Goal: Information Seeking & Learning: Learn about a topic

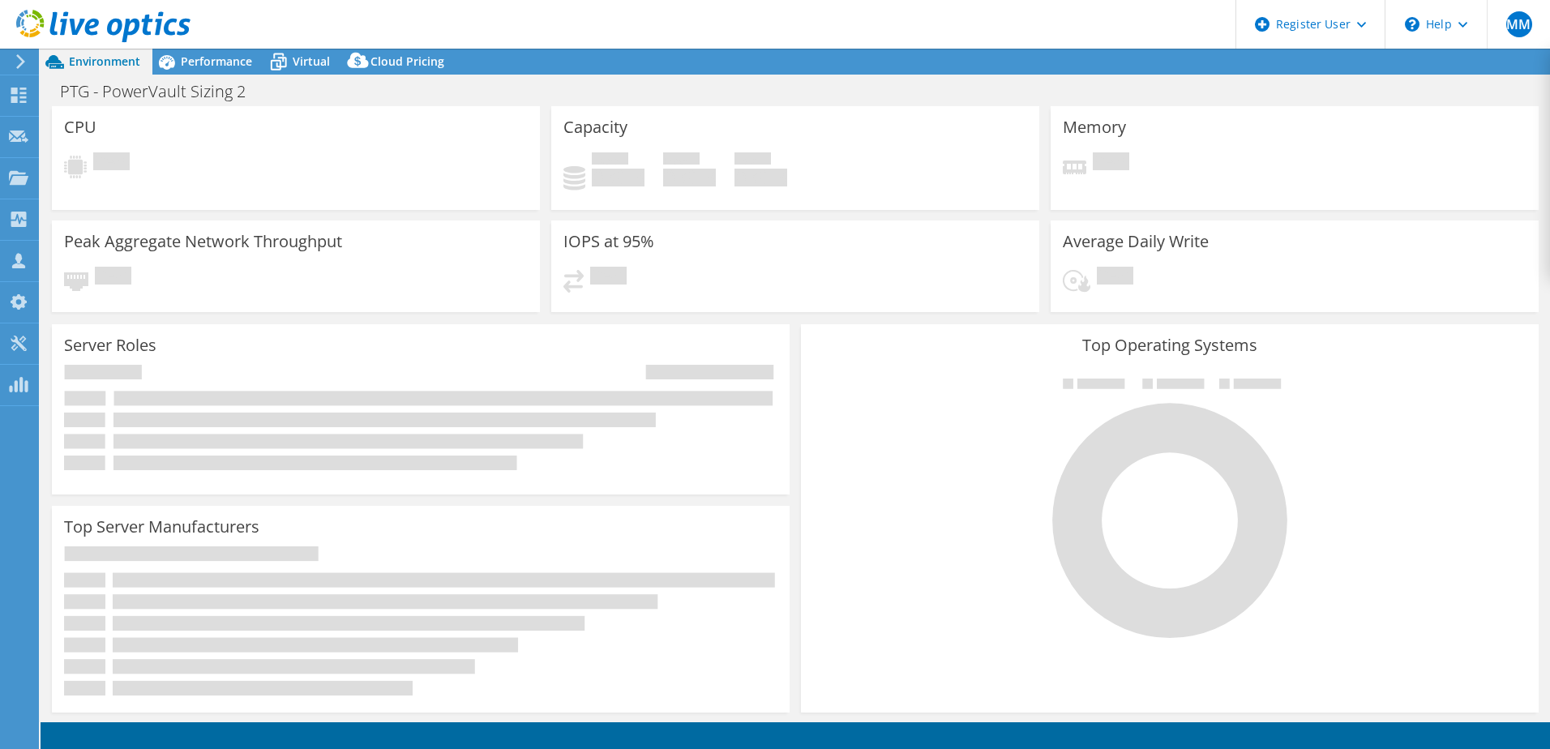
select select "USD"
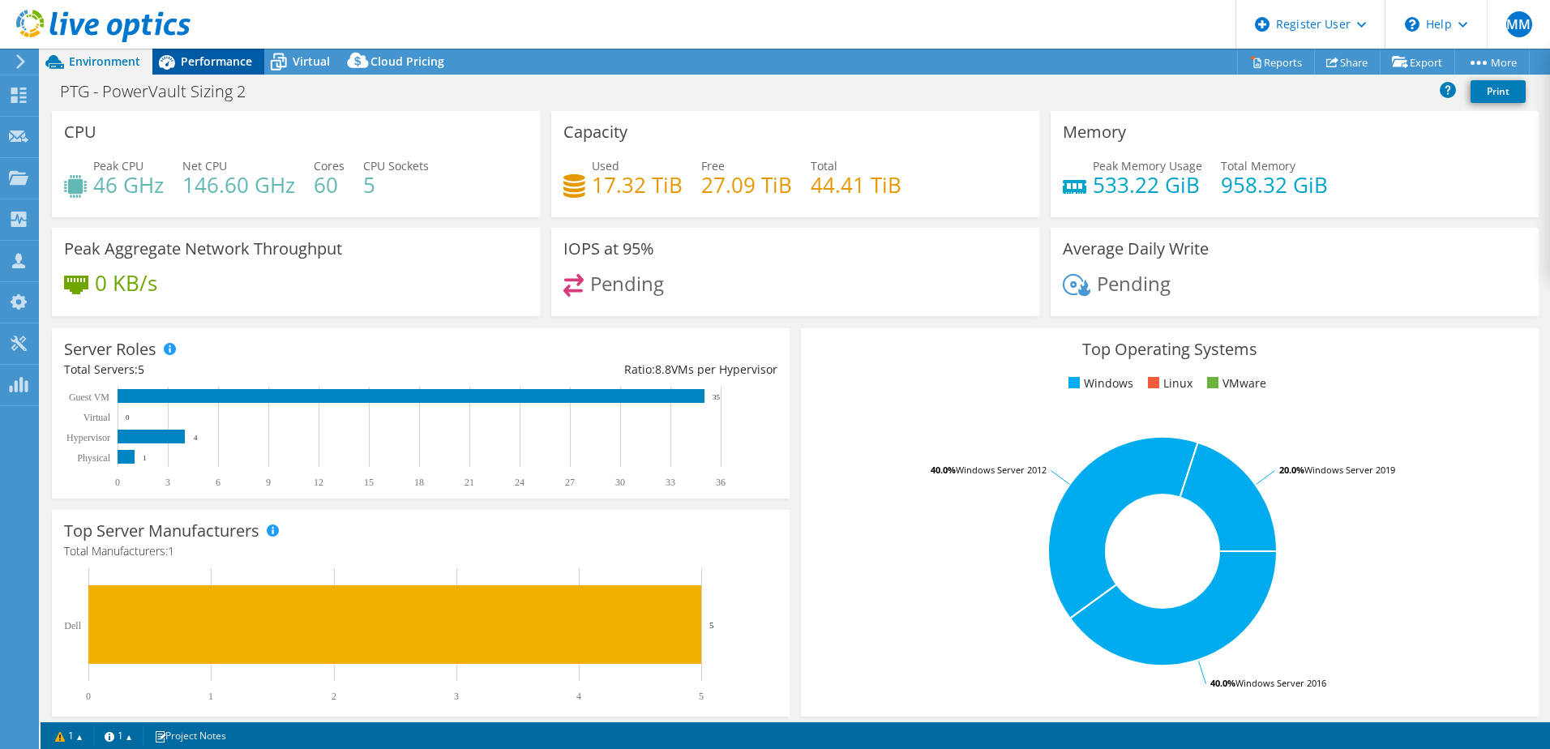
click at [214, 66] on span "Performance" at bounding box center [216, 60] width 71 height 15
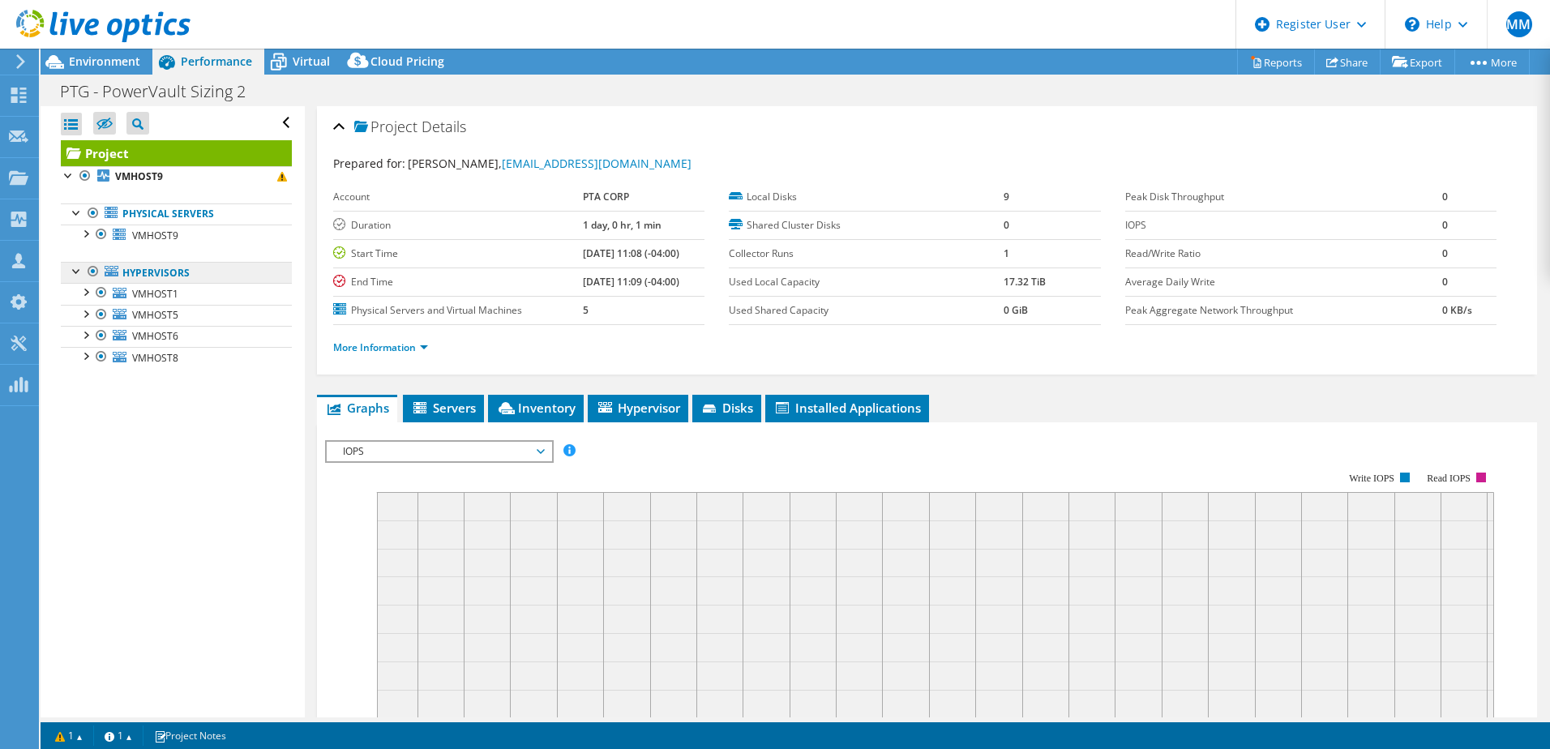
click at [203, 270] on link "Hypervisors" at bounding box center [176, 272] width 231 height 21
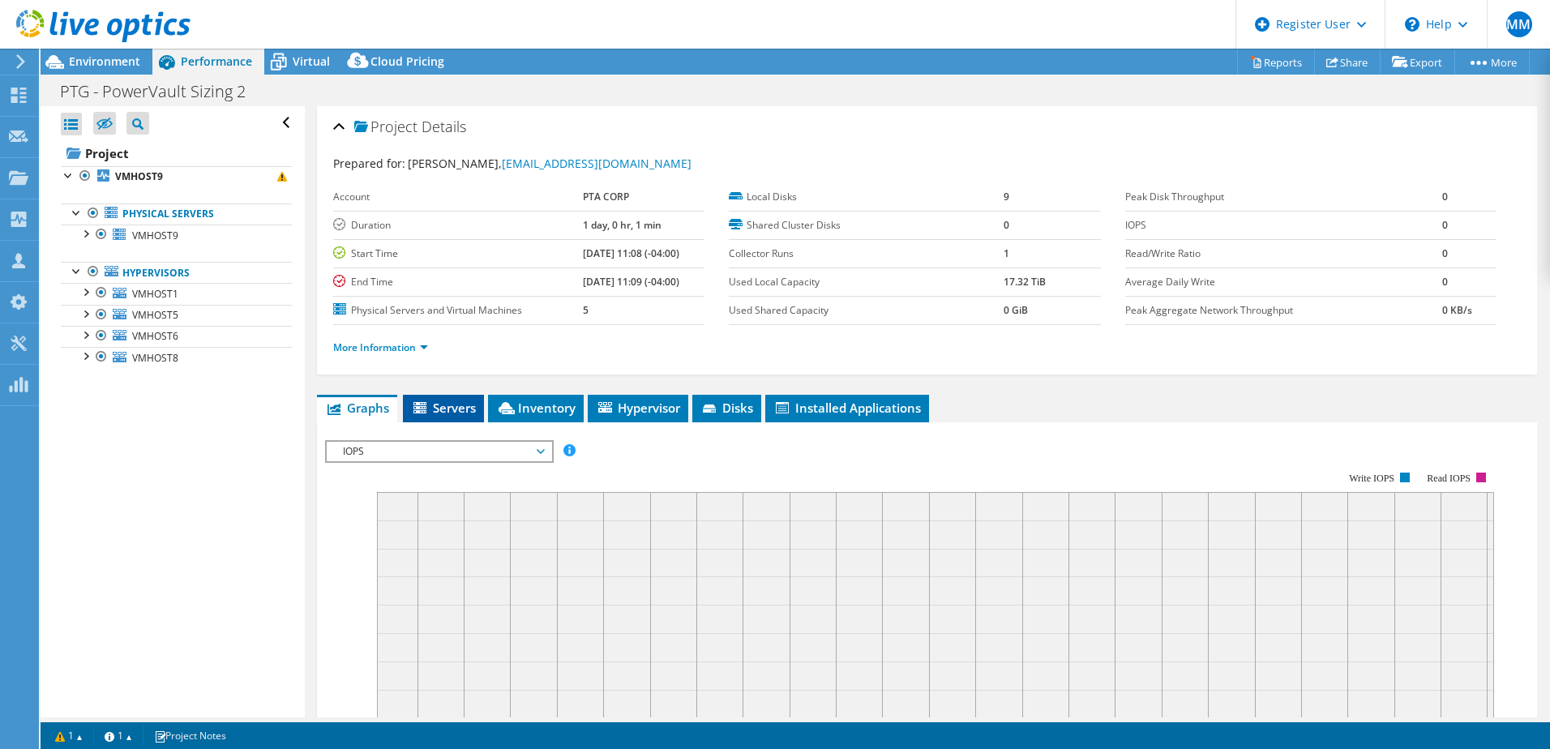
click at [449, 413] on span "Servers" at bounding box center [443, 408] width 65 height 16
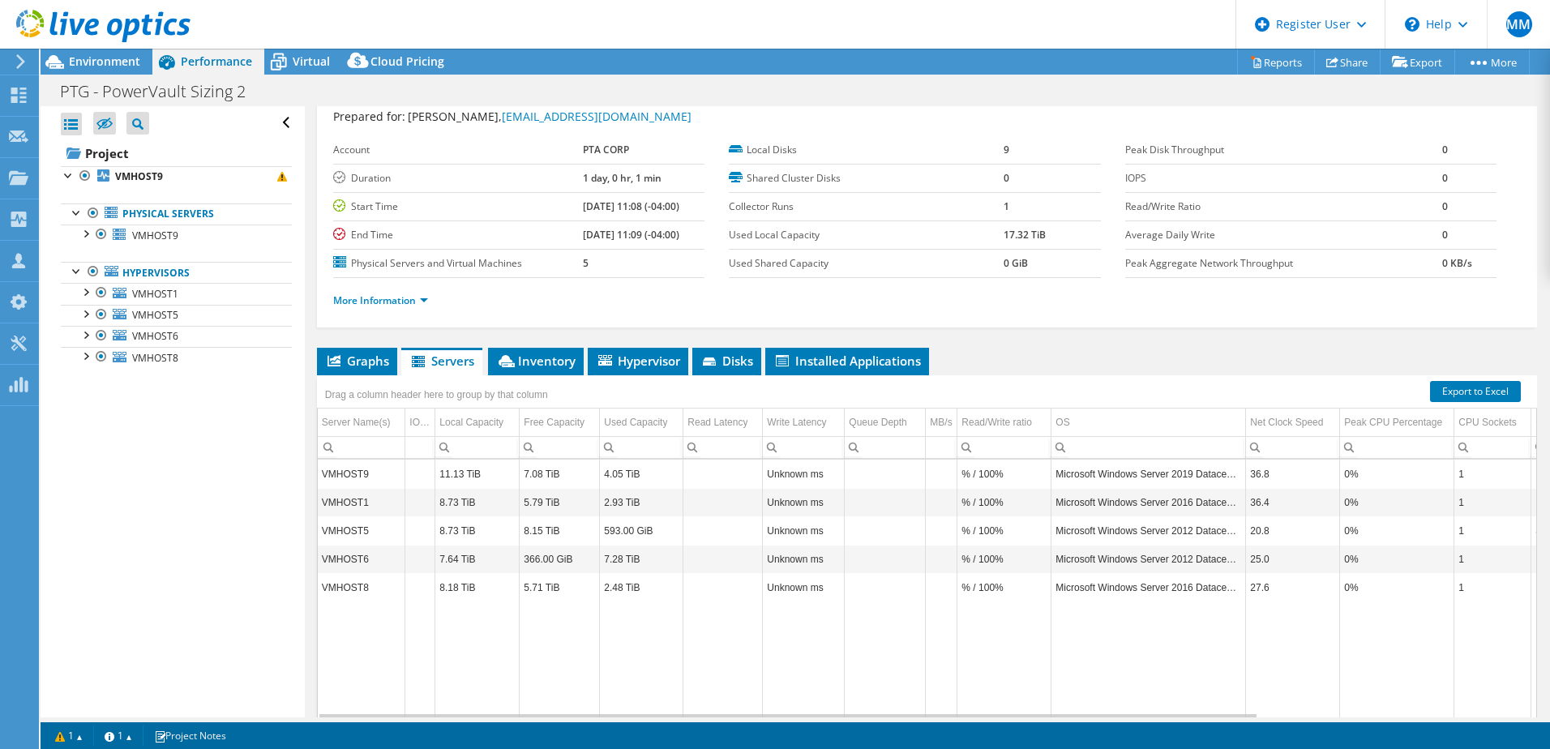
scroll to position [47, 0]
click at [548, 362] on span "Inventory" at bounding box center [535, 361] width 79 height 16
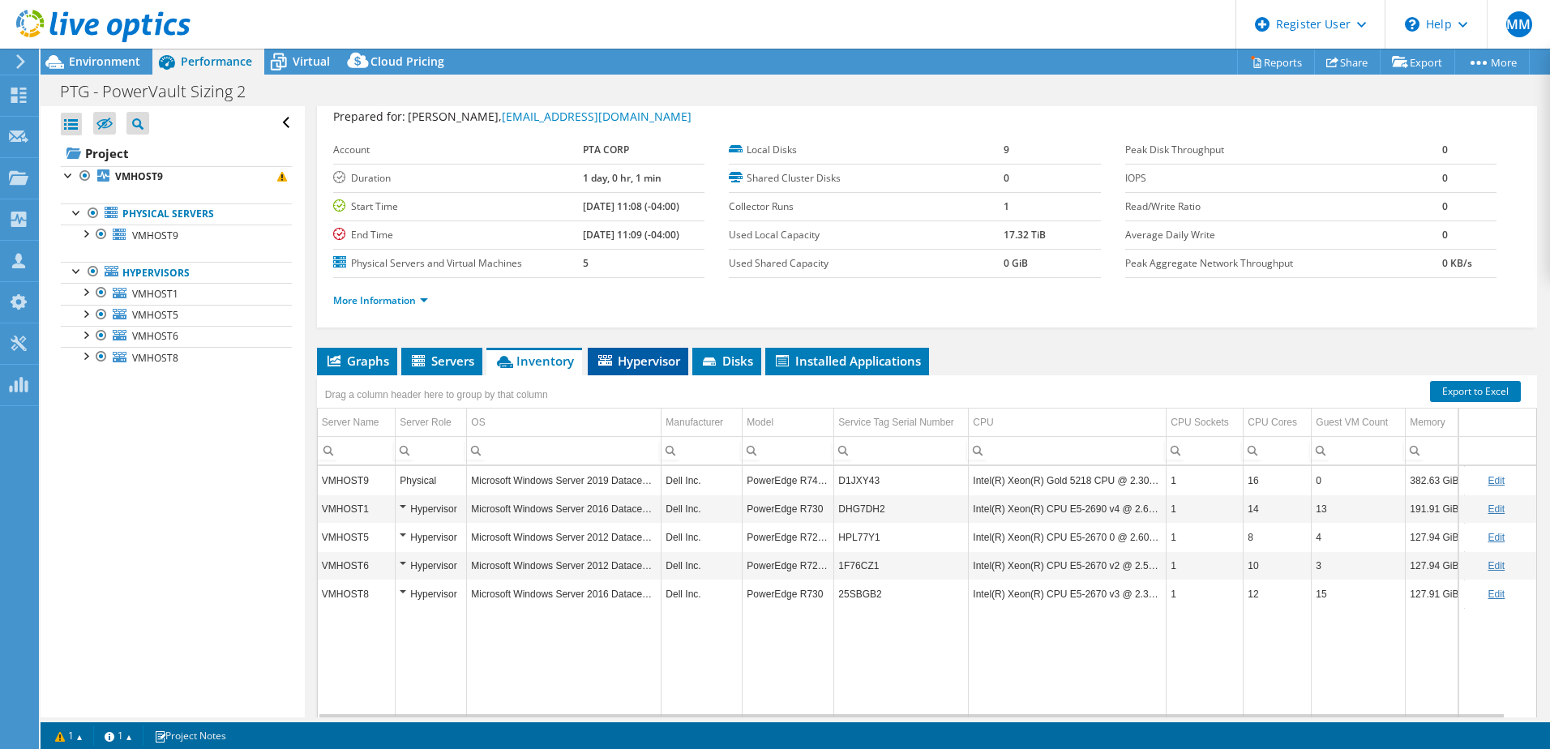
click at [638, 369] on li "Hypervisor" at bounding box center [638, 362] width 101 height 28
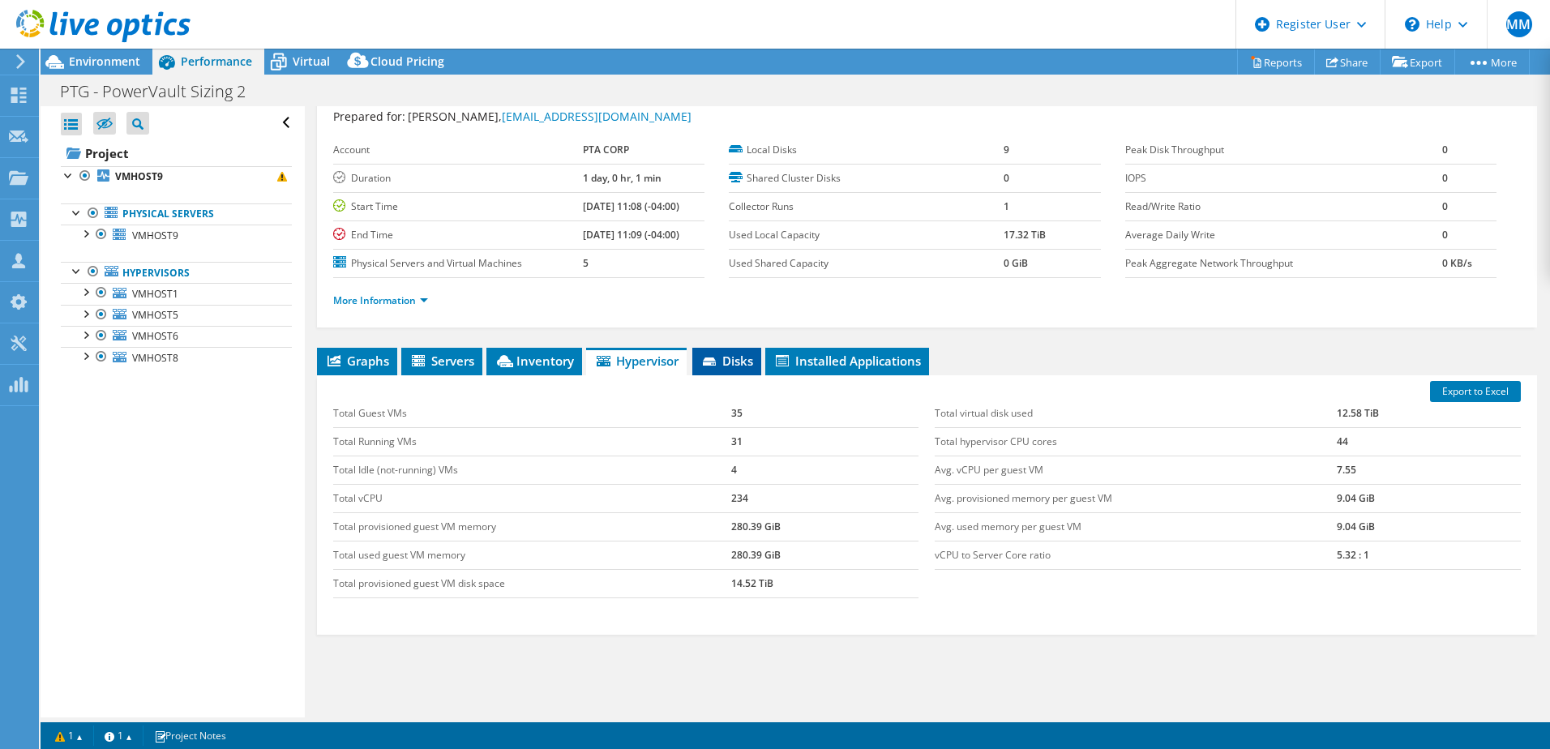
click at [737, 362] on span "Disks" at bounding box center [726, 361] width 53 height 16
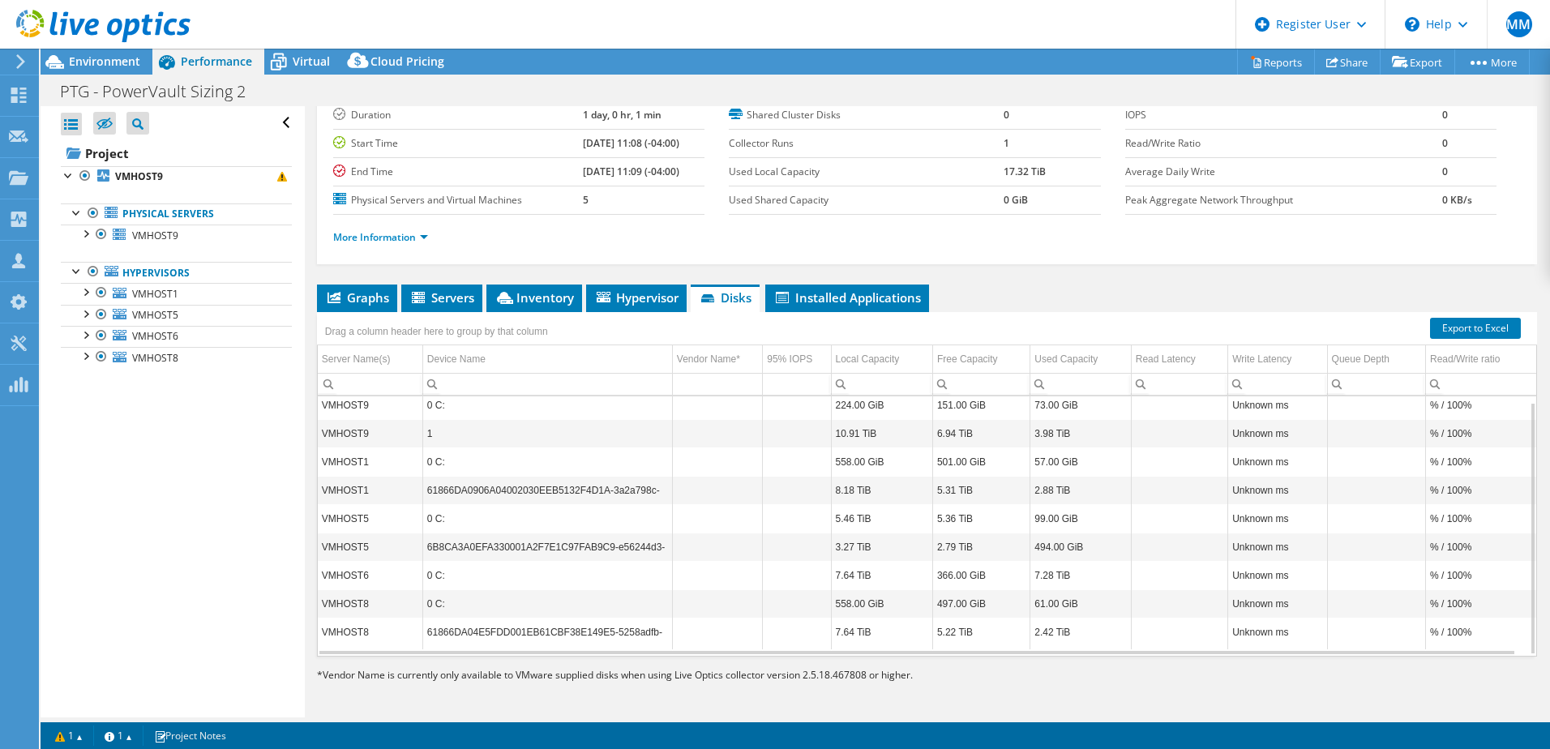
scroll to position [0, 0]
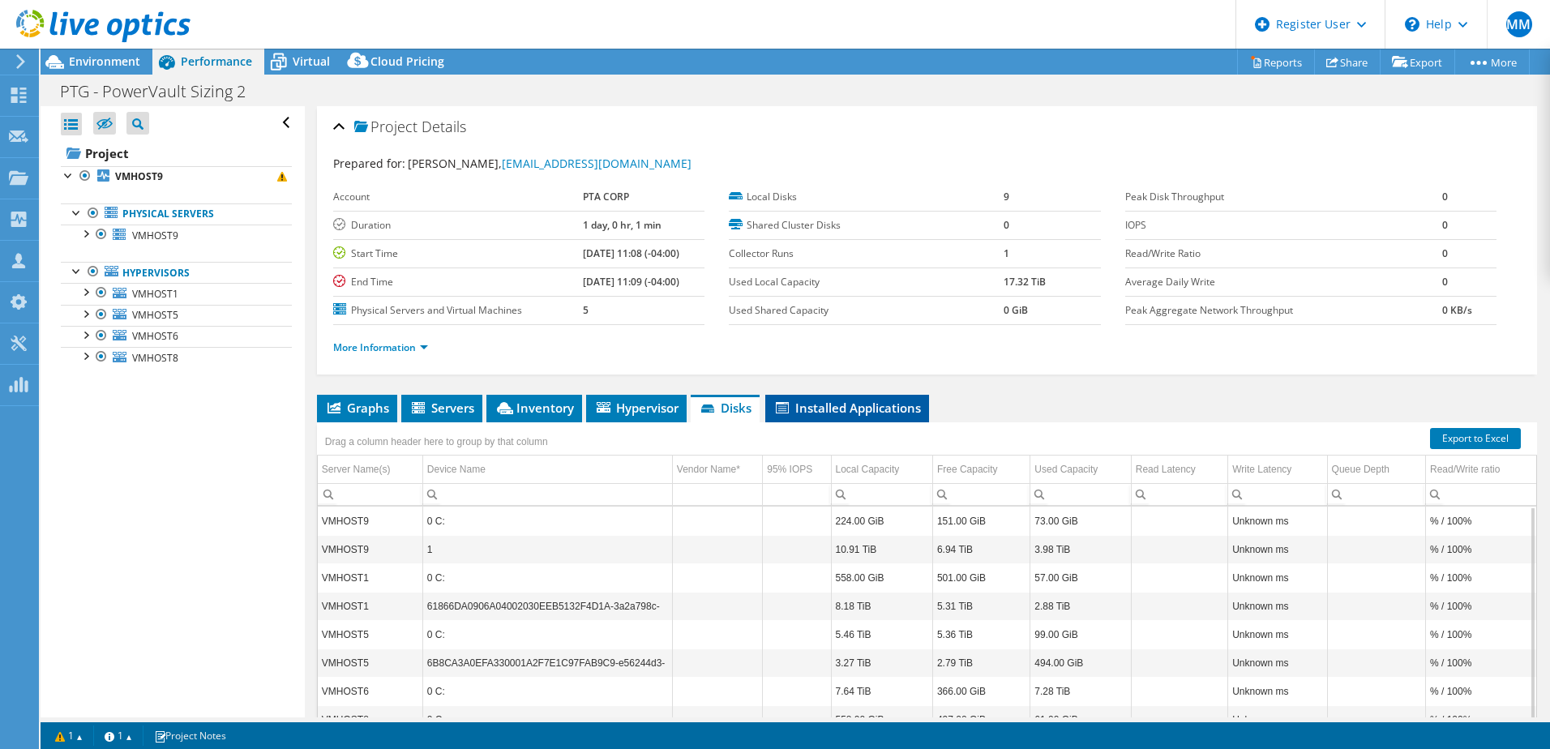
click at [882, 400] on span "Installed Applications" at bounding box center [847, 408] width 148 height 16
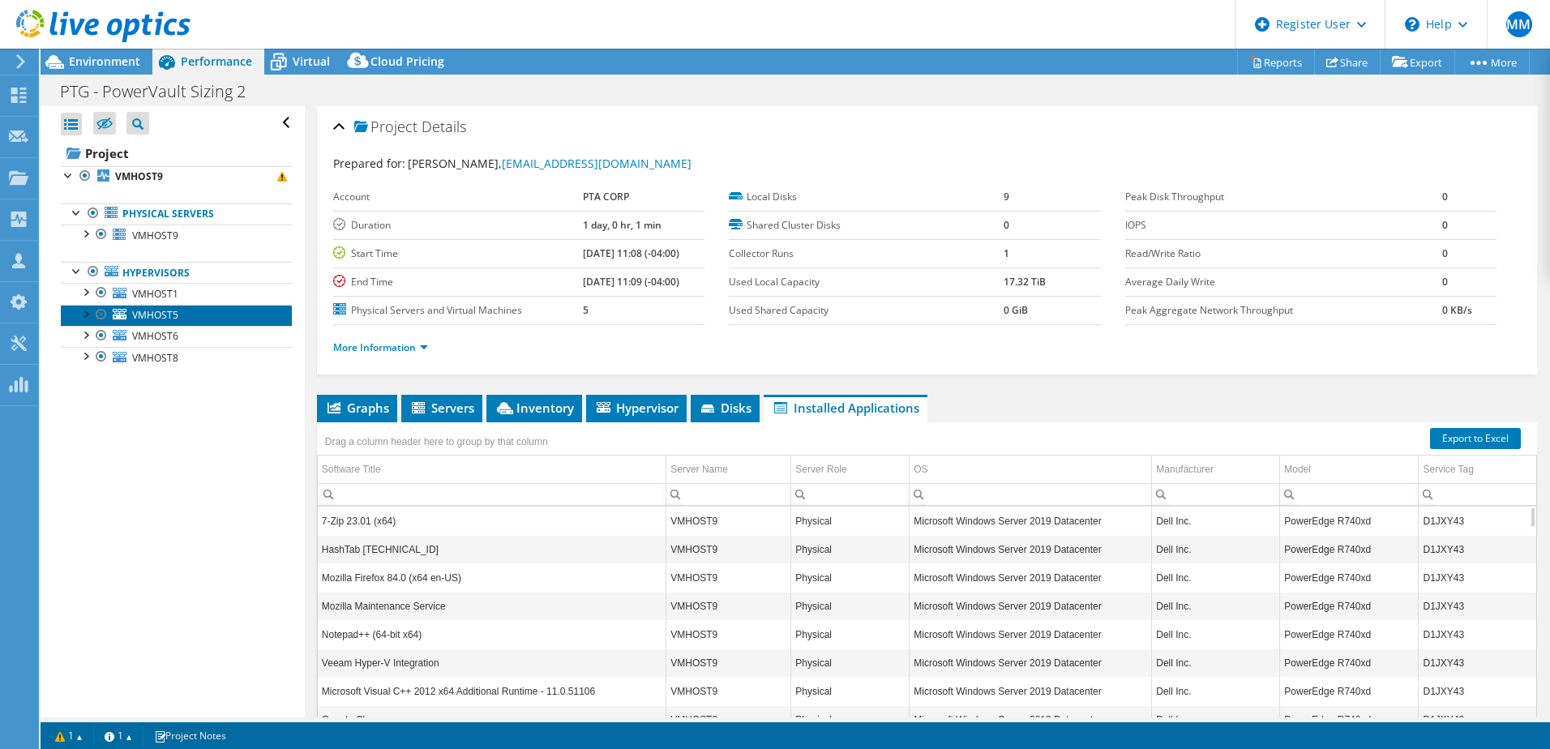
click at [161, 306] on link "VMHOST5" at bounding box center [176, 315] width 231 height 21
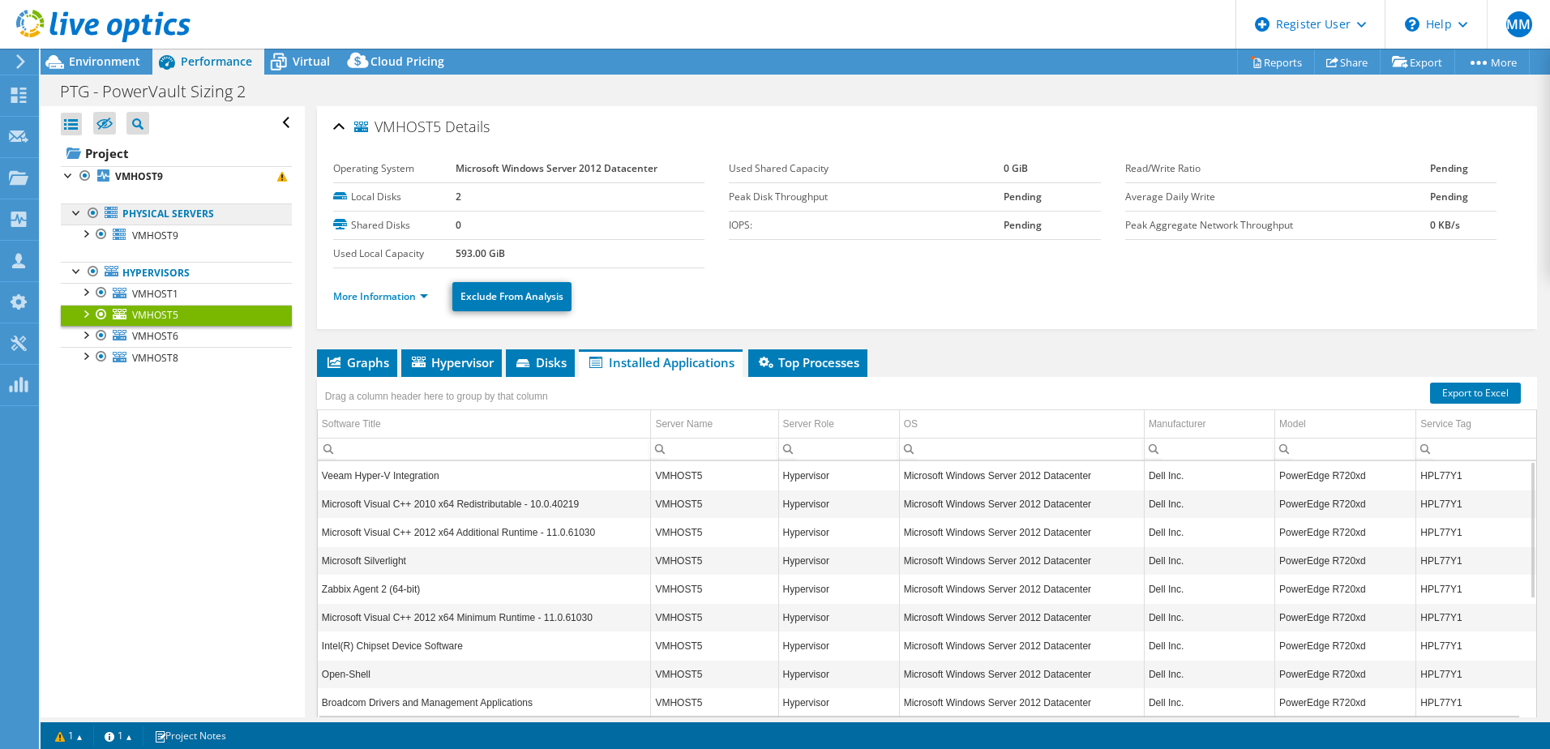
click at [176, 214] on link "Physical Servers" at bounding box center [176, 213] width 231 height 21
click at [127, 217] on link "Physical Servers" at bounding box center [176, 213] width 231 height 21
click at [150, 182] on b "VMHOST9" at bounding box center [139, 176] width 48 height 14
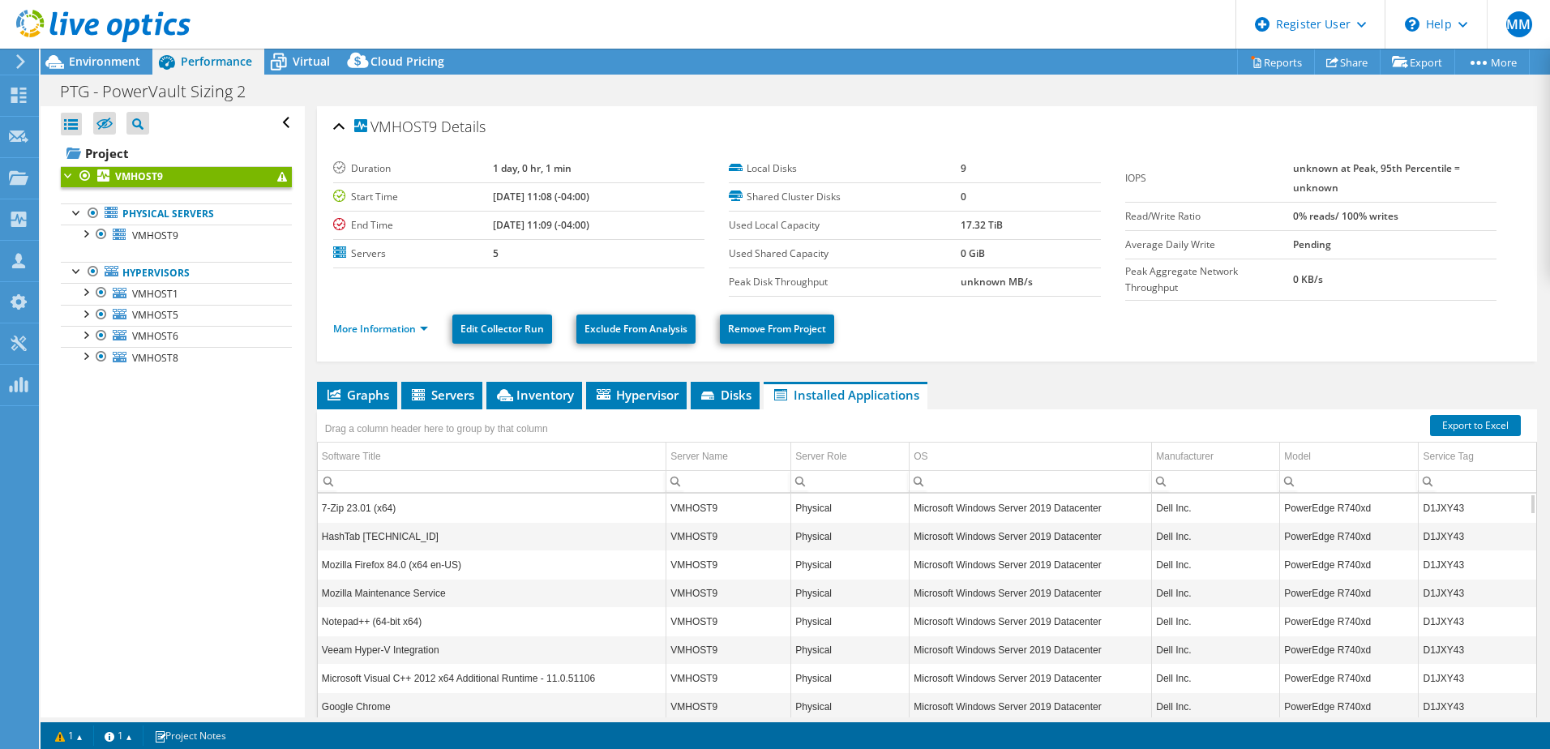
scroll to position [5, 0]
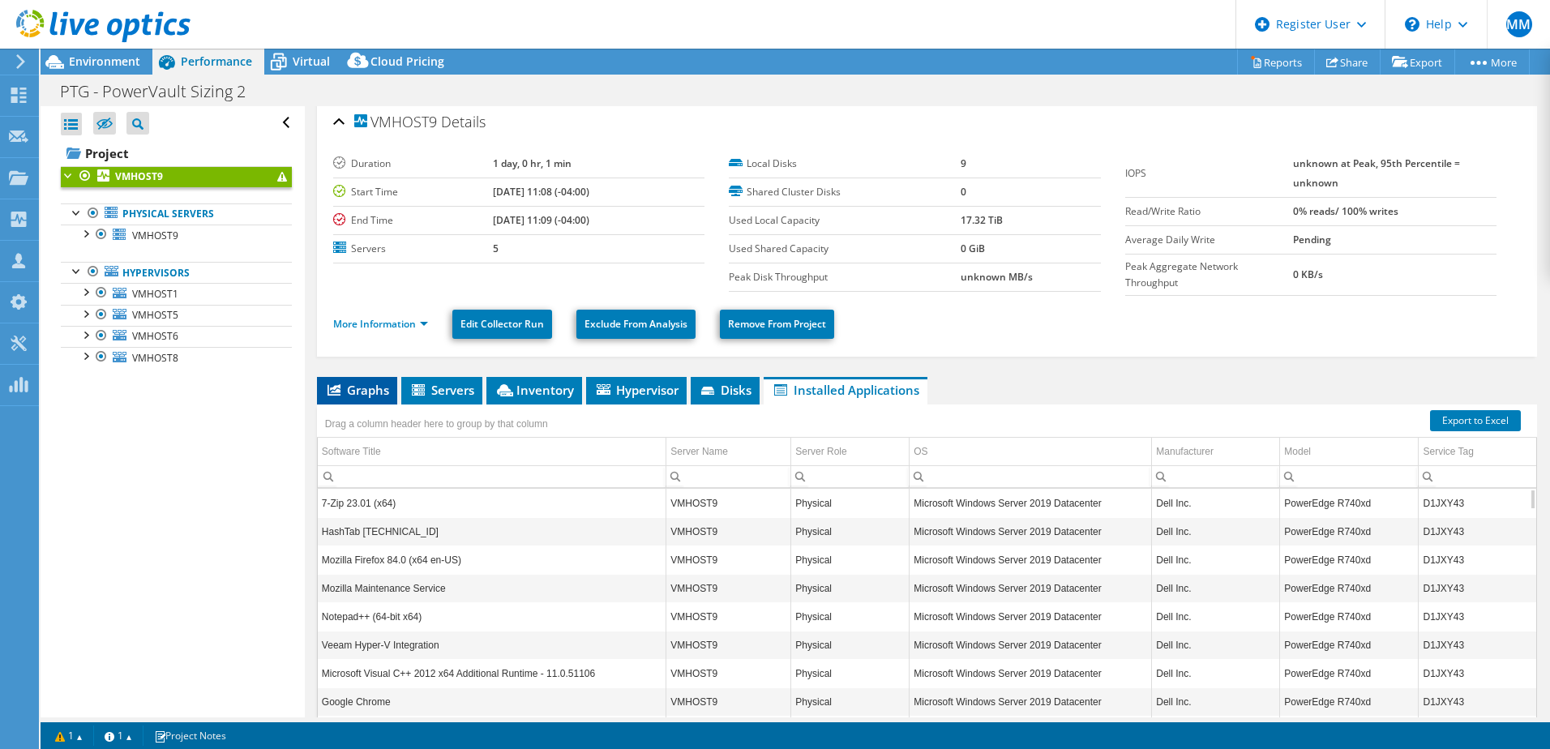
click at [382, 386] on span "Graphs" at bounding box center [357, 390] width 64 height 16
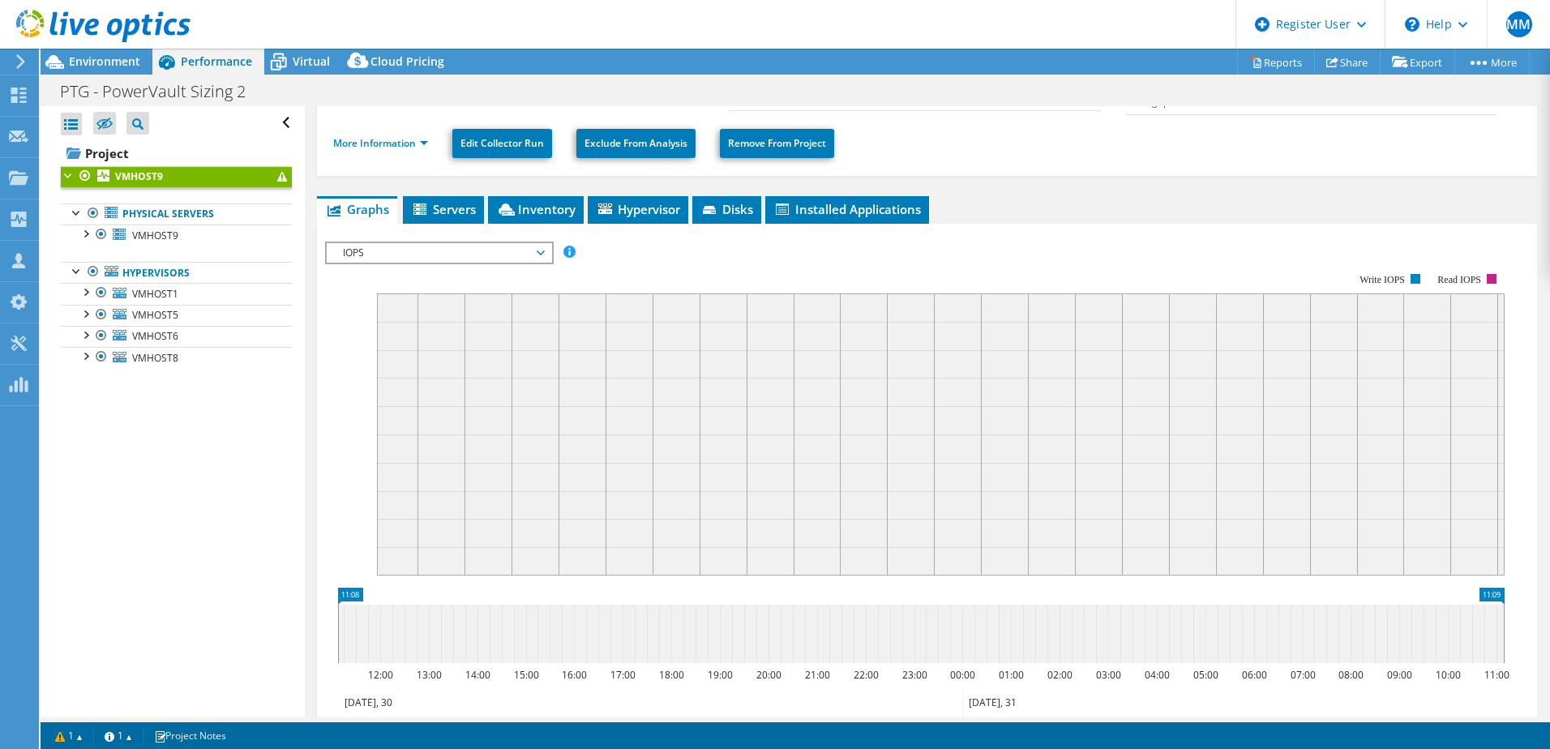
scroll to position [0, 0]
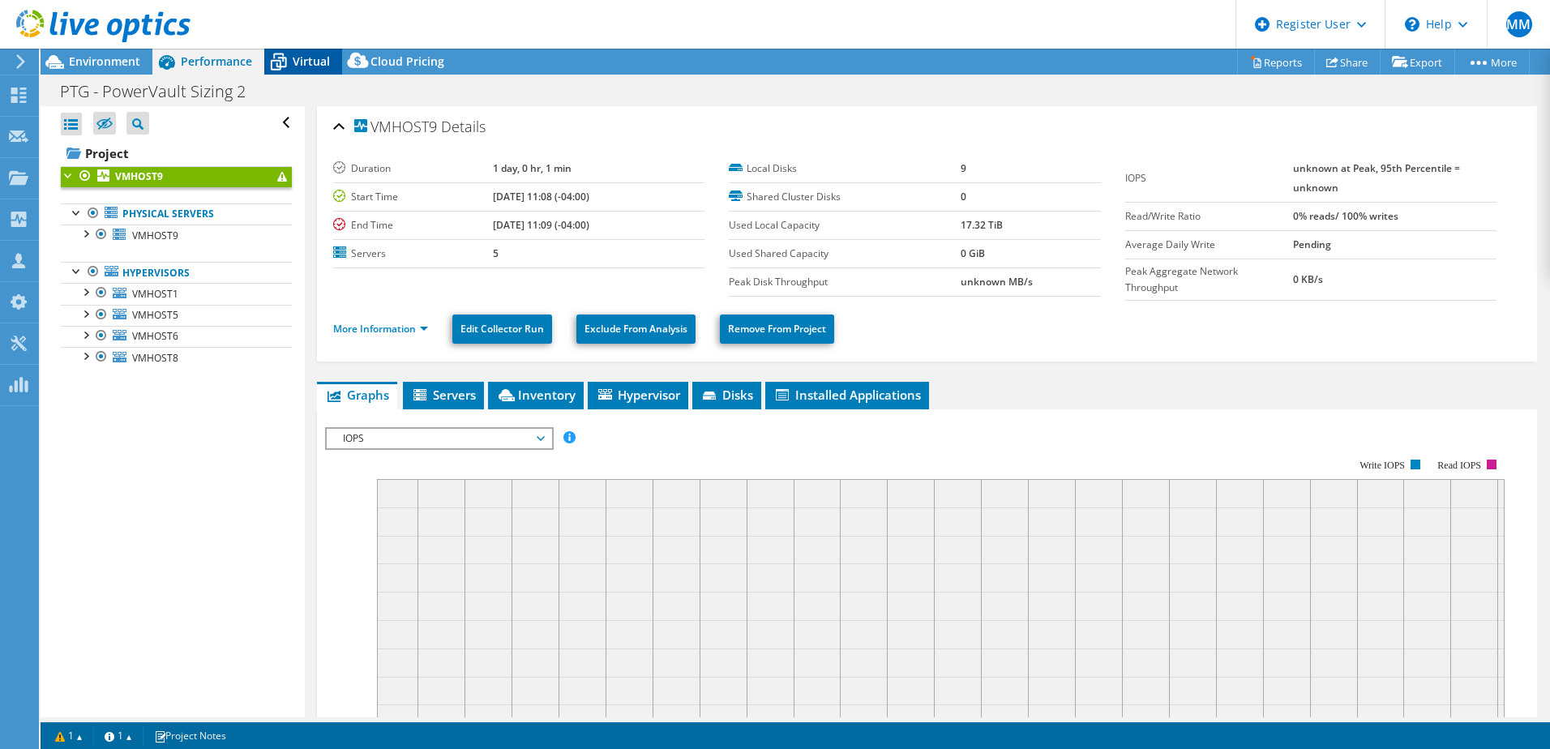
click at [317, 62] on span "Virtual" at bounding box center [311, 60] width 37 height 15
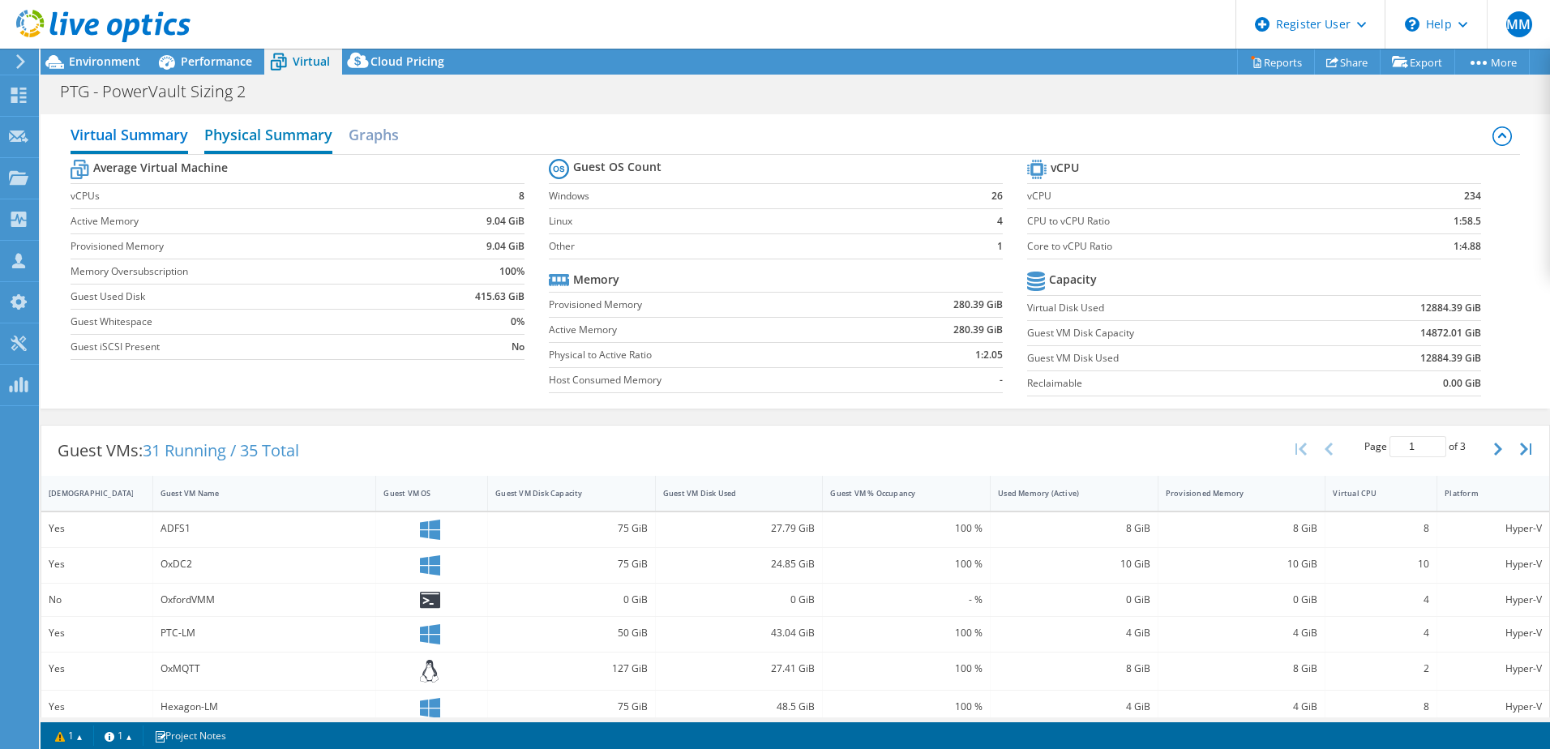
click at [291, 134] on h2 "Physical Summary" at bounding box center [268, 136] width 128 height 36
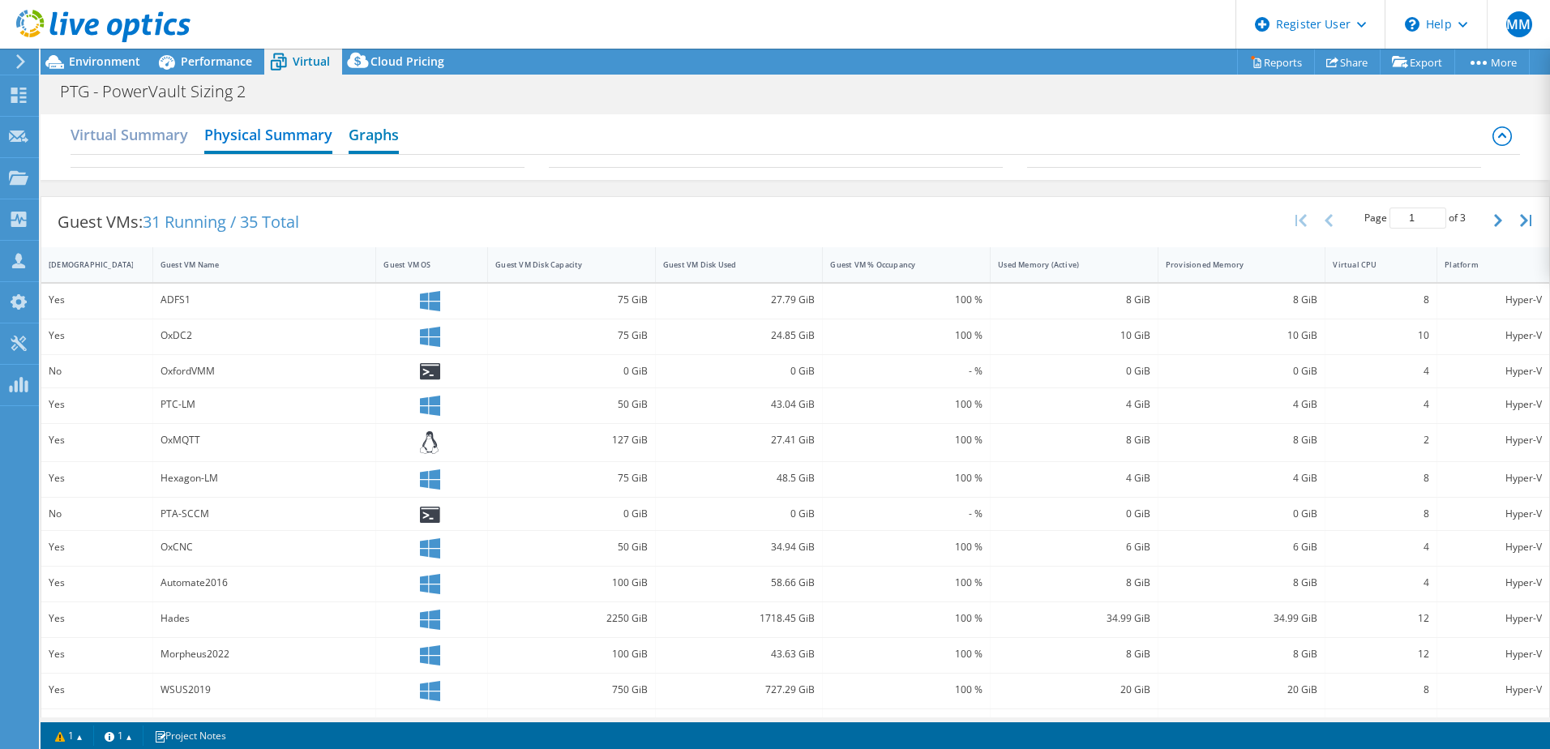
click at [366, 142] on h2 "Graphs" at bounding box center [374, 136] width 50 height 36
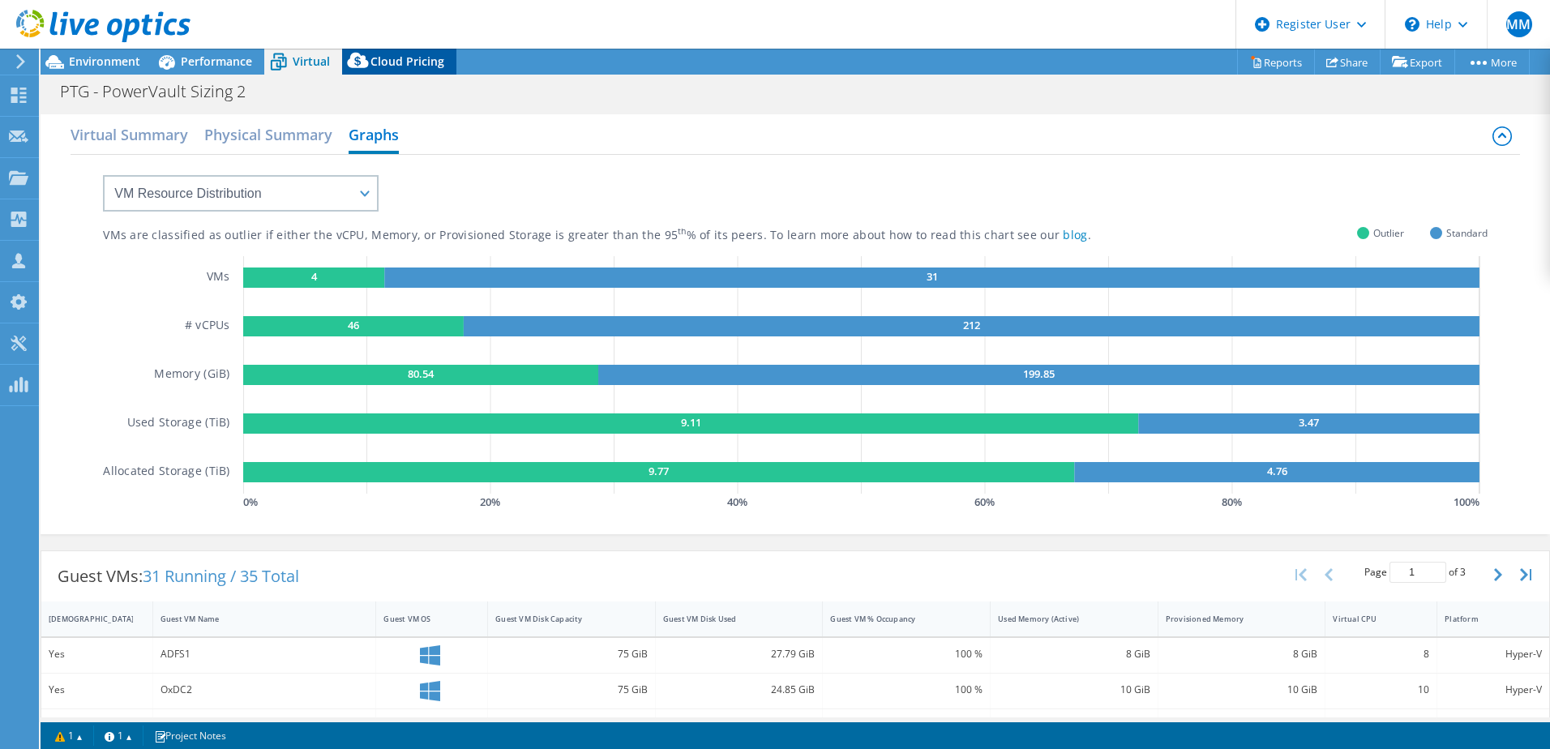
click at [406, 66] on span "Cloud Pricing" at bounding box center [407, 60] width 74 height 15
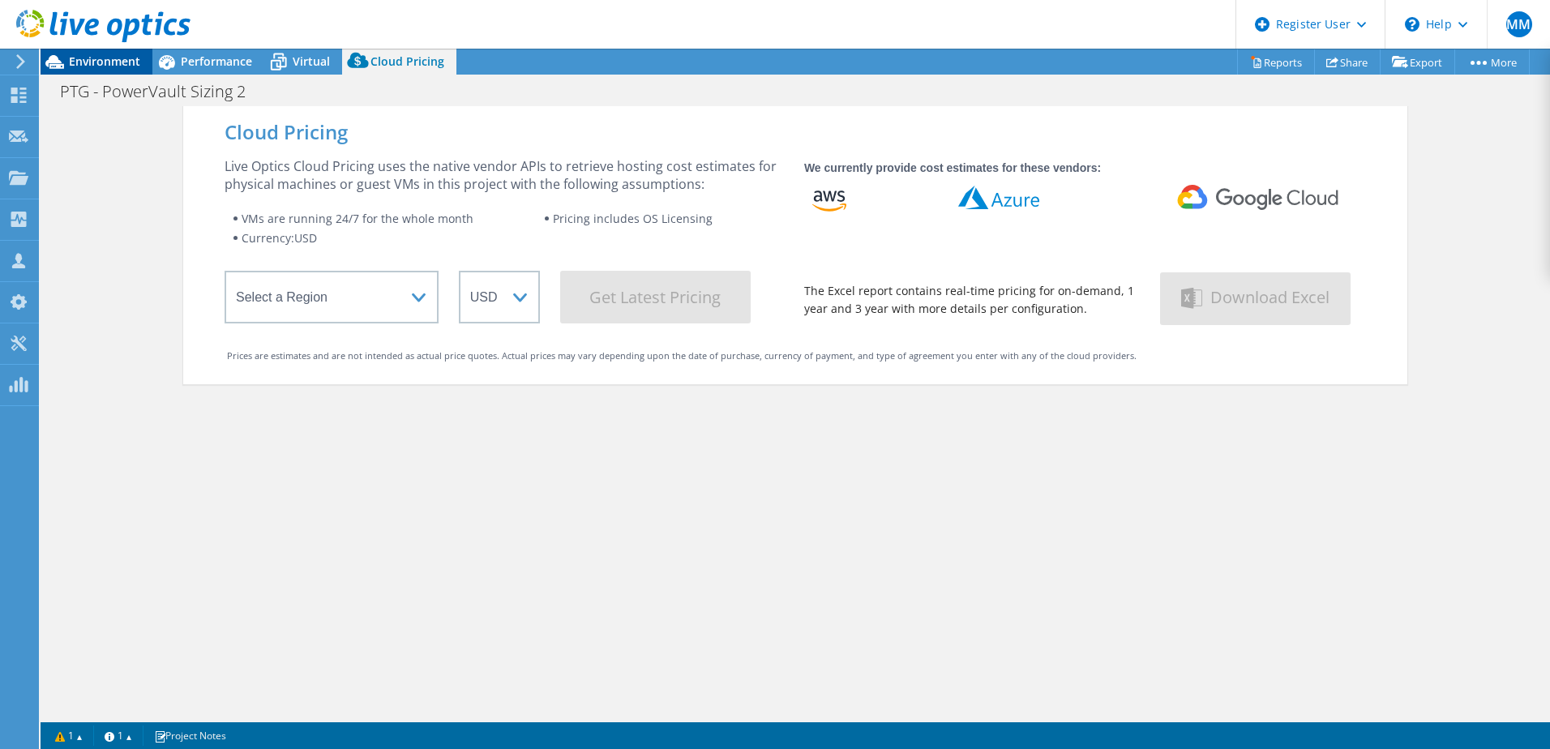
click at [95, 67] on span "Environment" at bounding box center [104, 60] width 71 height 15
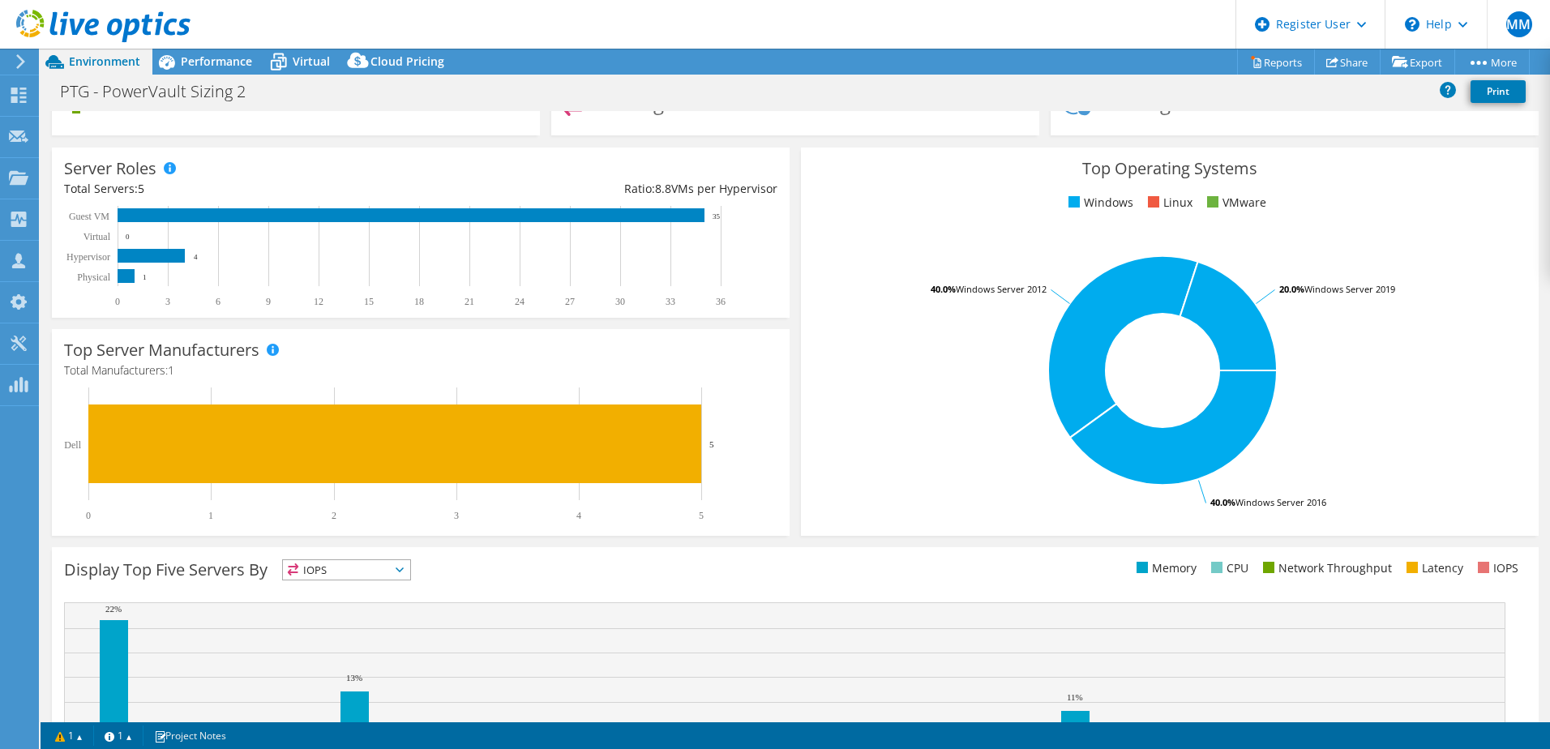
scroll to position [333, 0]
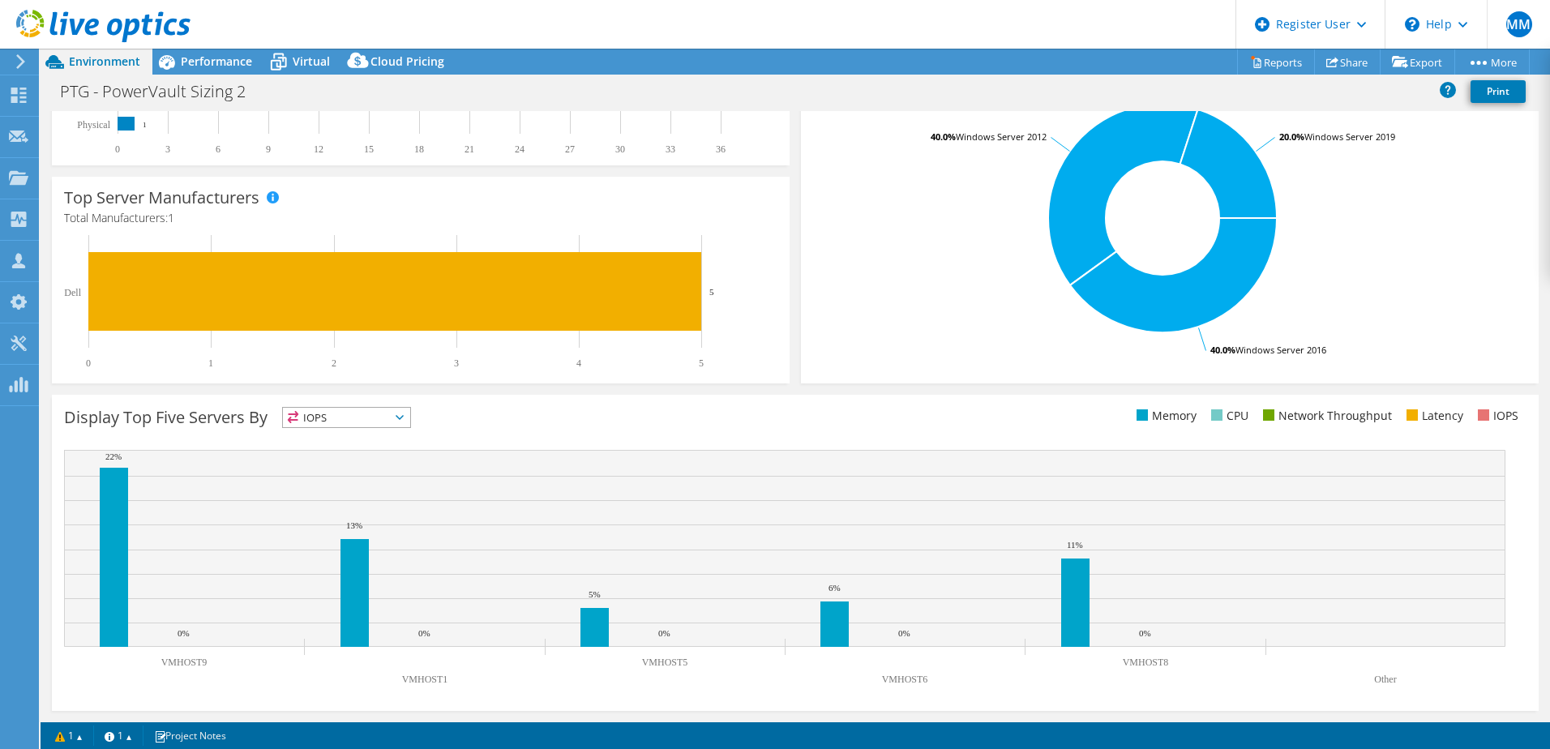
click at [401, 417] on icon at bounding box center [400, 417] width 8 height 5
click at [374, 458] on li "Memory" at bounding box center [346, 461] width 127 height 23
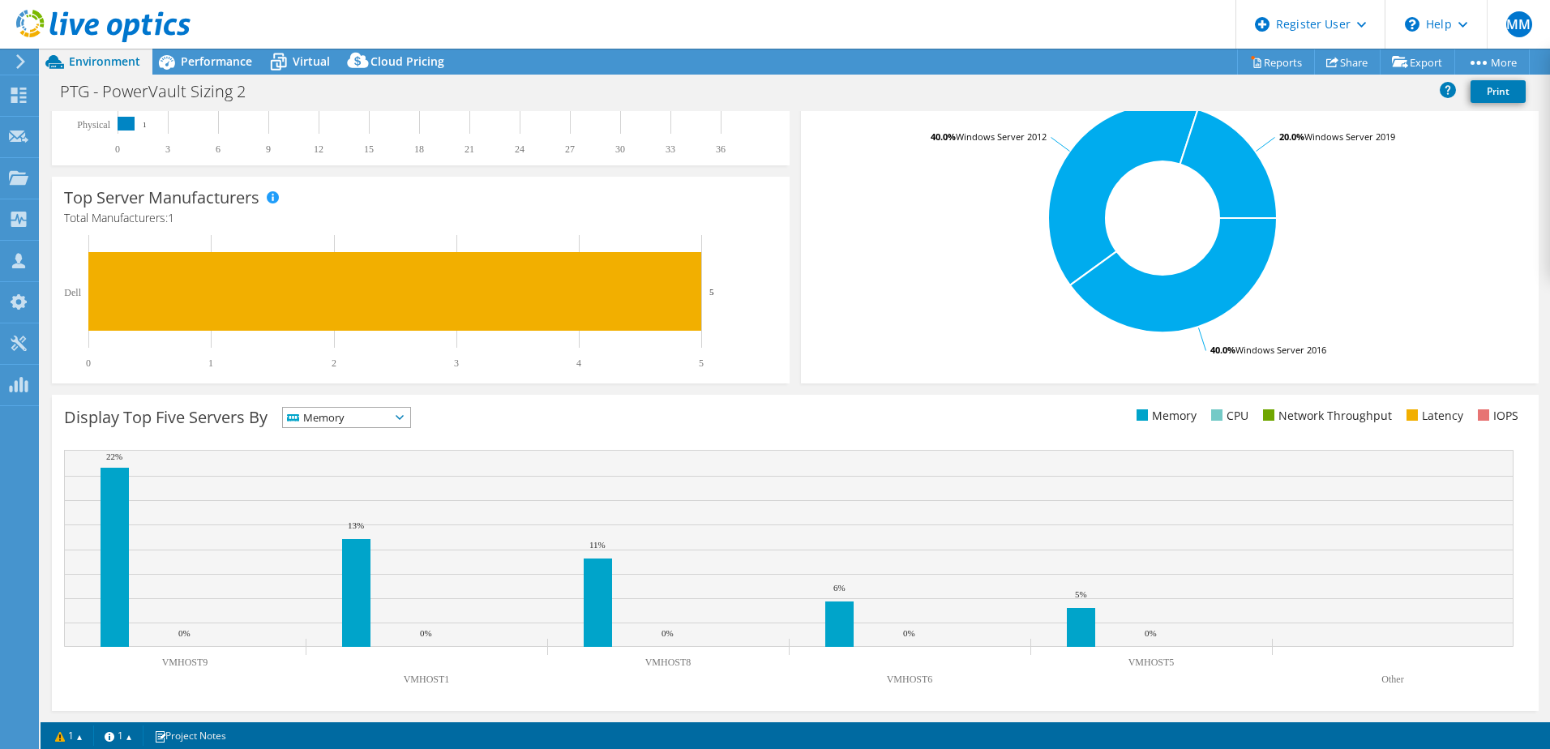
click at [380, 417] on span "Memory" at bounding box center [336, 417] width 107 height 19
click at [366, 520] on li "Latency" at bounding box center [346, 529] width 127 height 23
click at [381, 421] on span "Latency" at bounding box center [336, 417] width 107 height 19
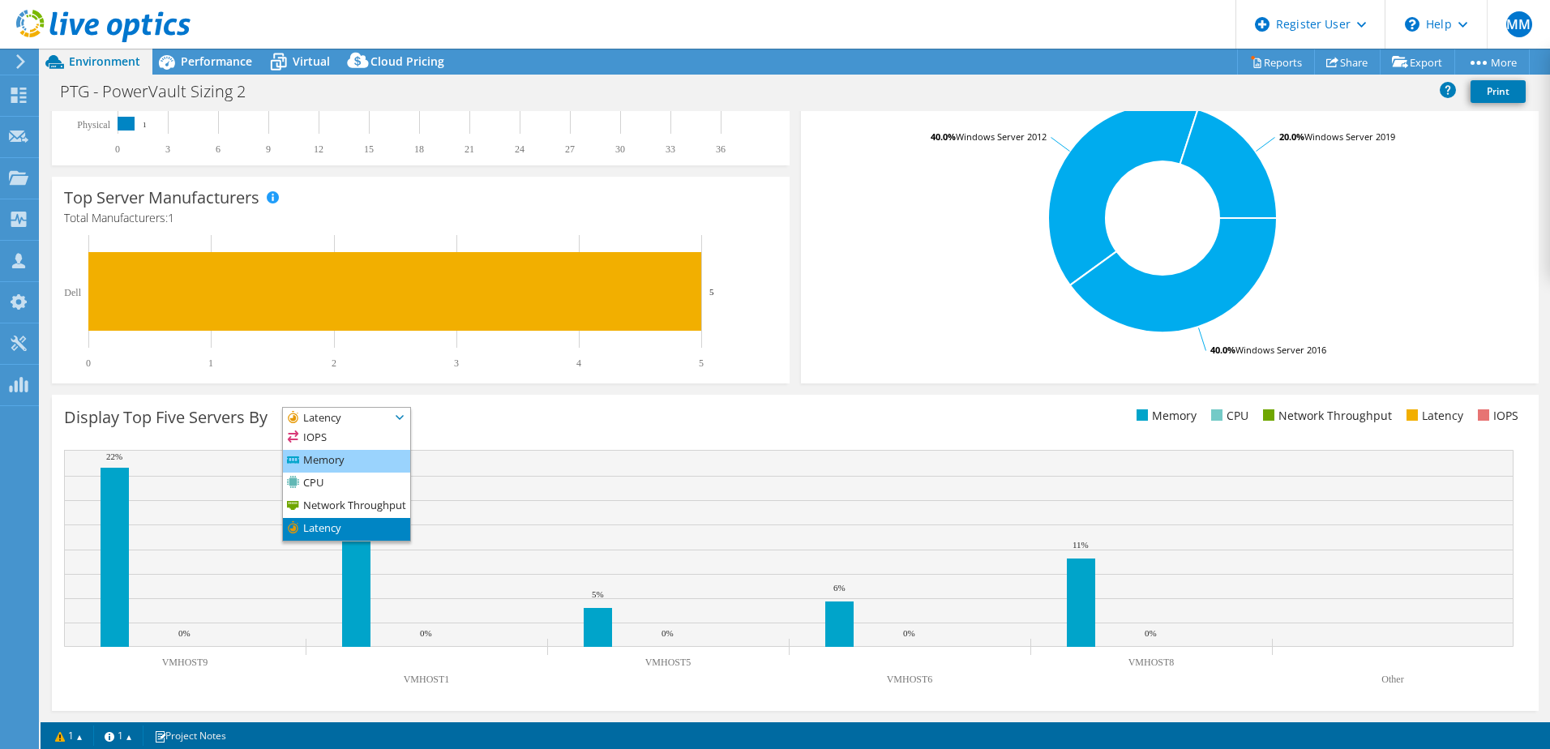
click at [375, 469] on li "Memory" at bounding box center [346, 461] width 127 height 23
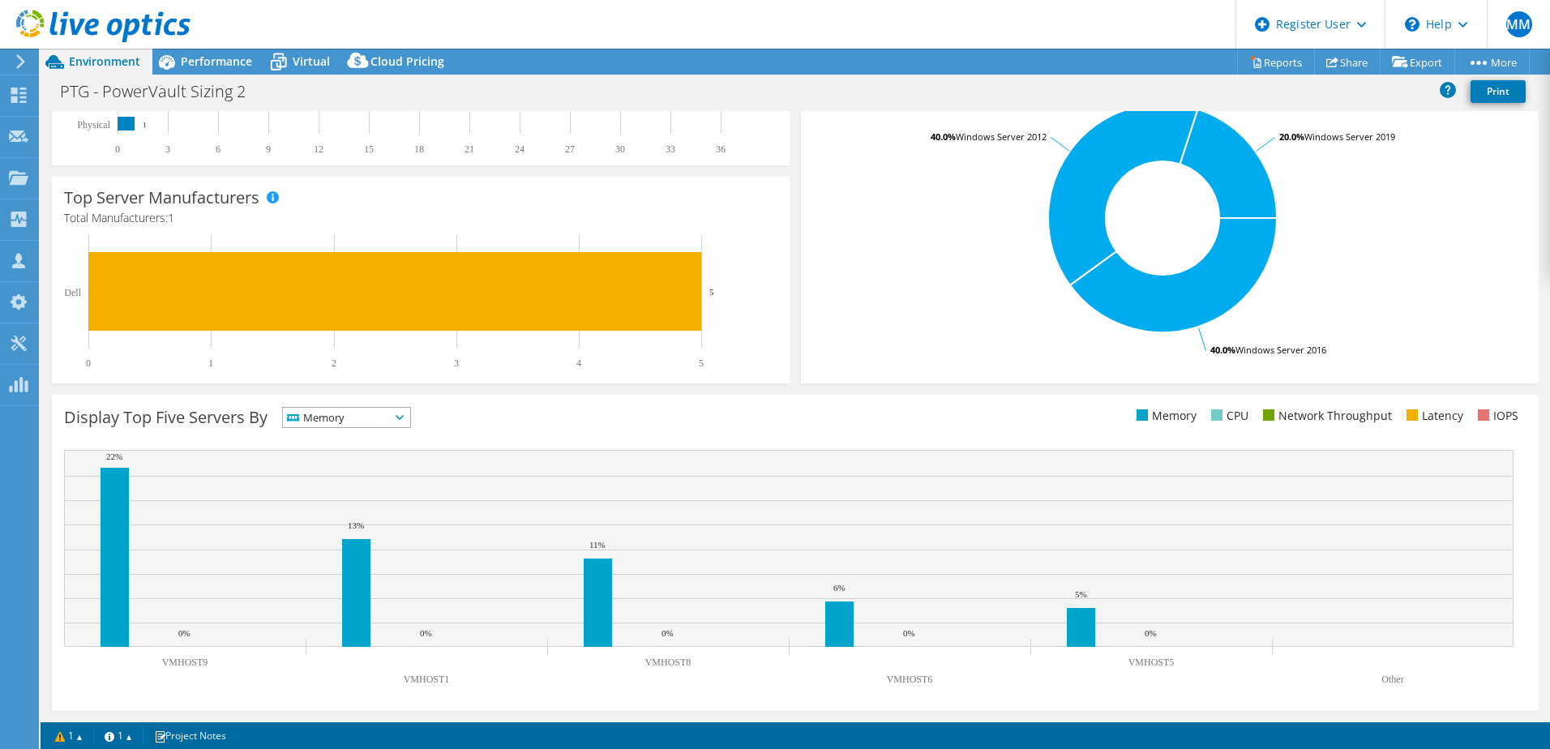
click at [386, 428] on div "Display Top Five Servers By Memory IOPS" at bounding box center [429, 420] width 731 height 27
click at [386, 420] on span "Memory" at bounding box center [336, 417] width 107 height 19
click at [386, 439] on li "IOPS" at bounding box center [346, 438] width 127 height 23
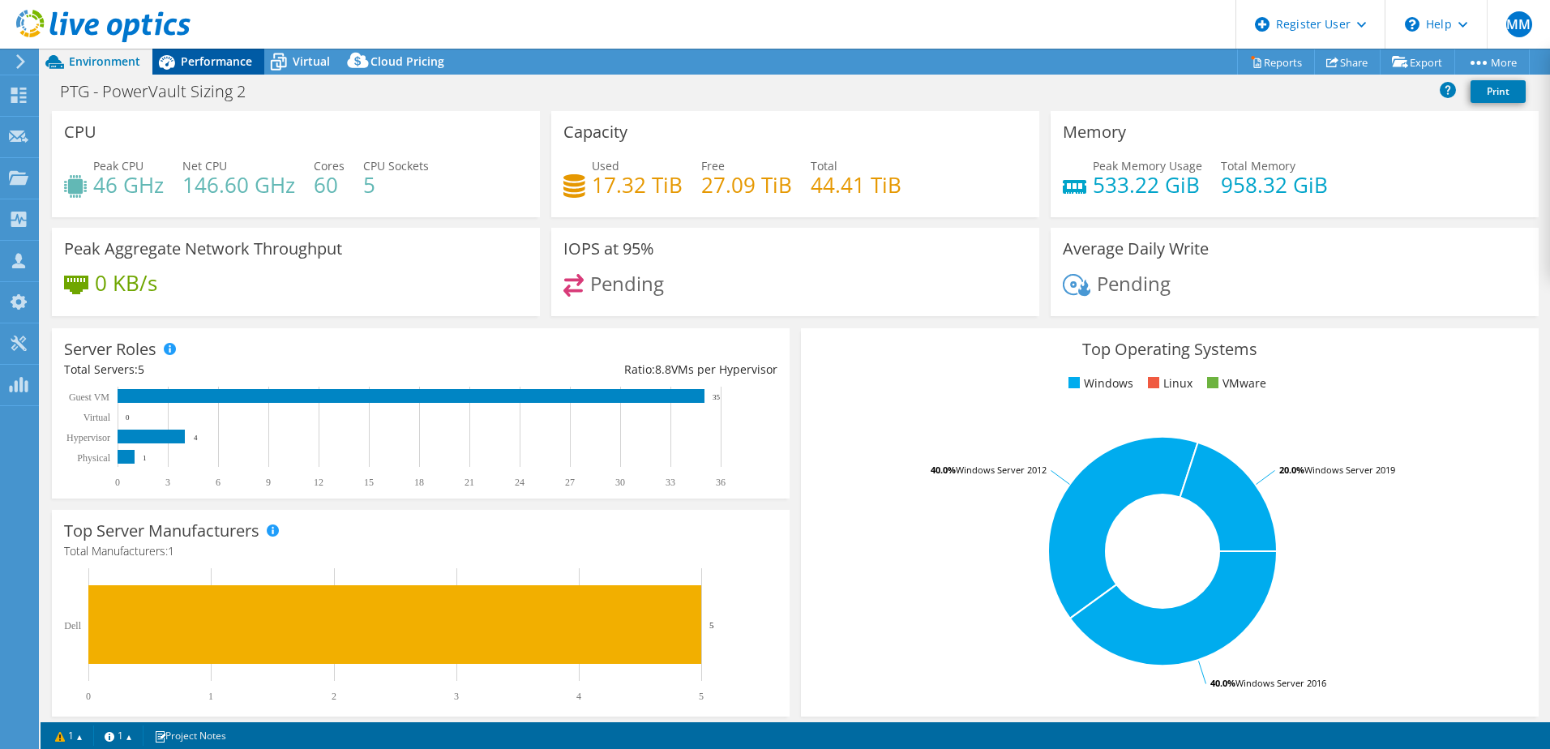
click at [226, 70] on div "Performance" at bounding box center [208, 62] width 112 height 26
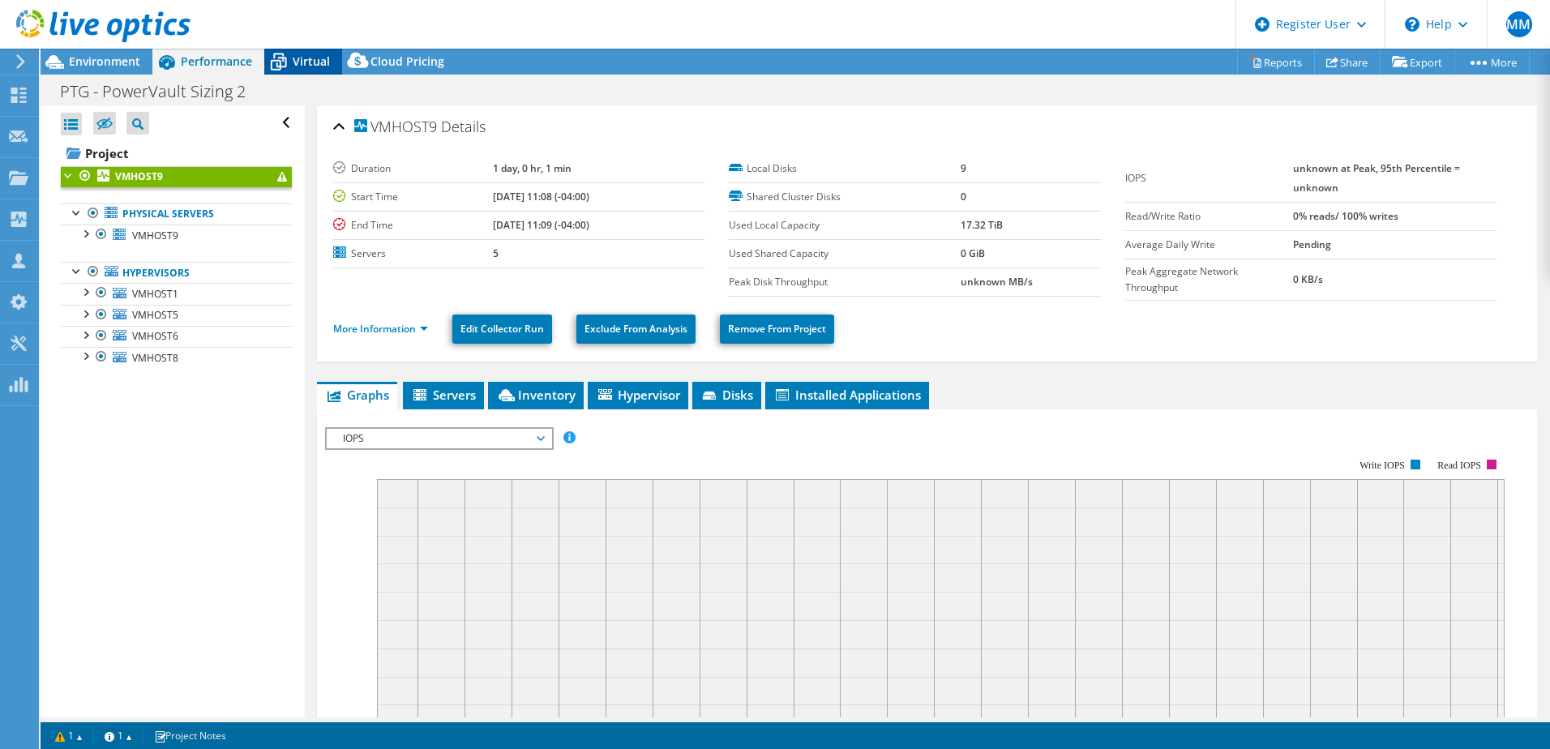
click at [316, 66] on span "Virtual" at bounding box center [311, 60] width 37 height 15
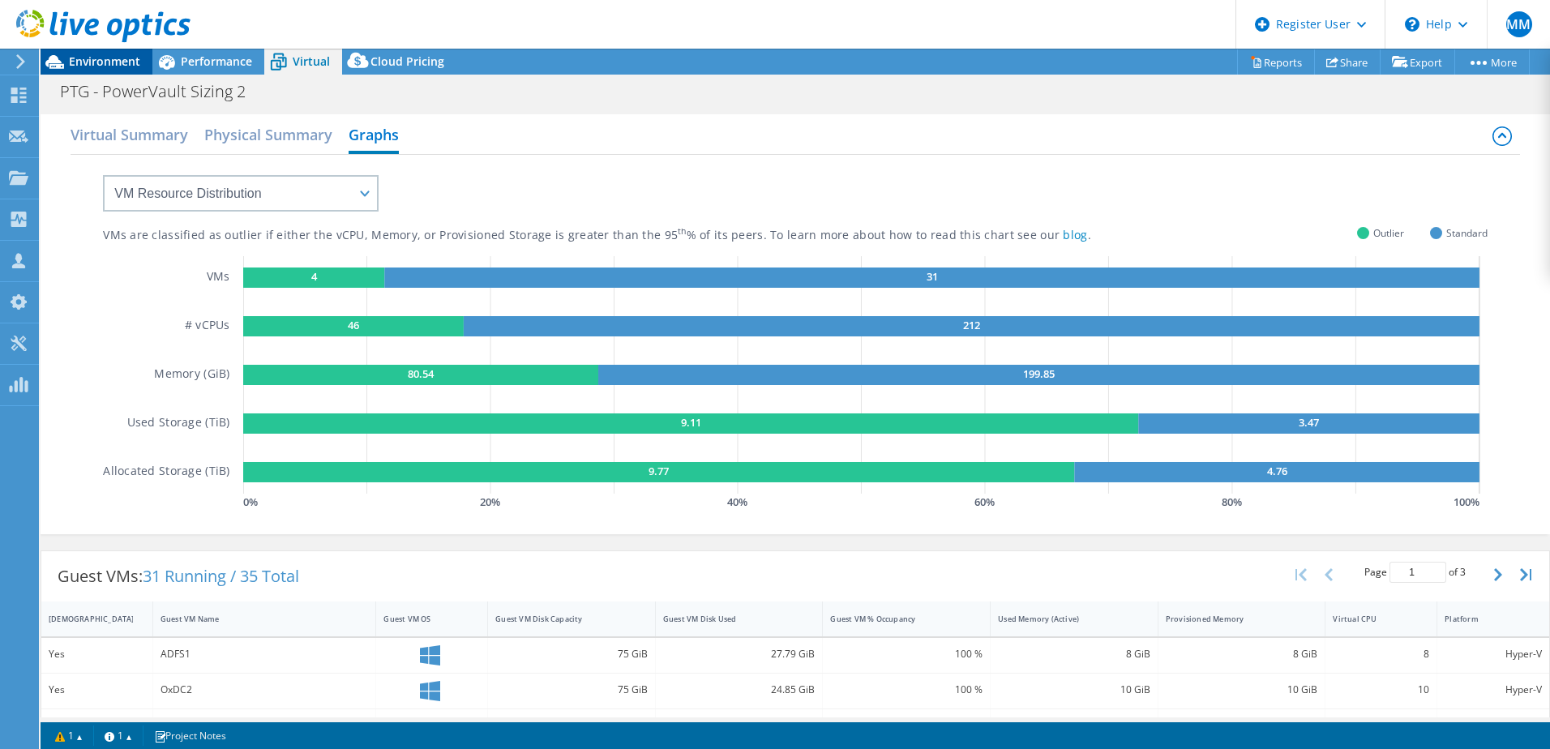
click at [117, 61] on span "Environment" at bounding box center [104, 60] width 71 height 15
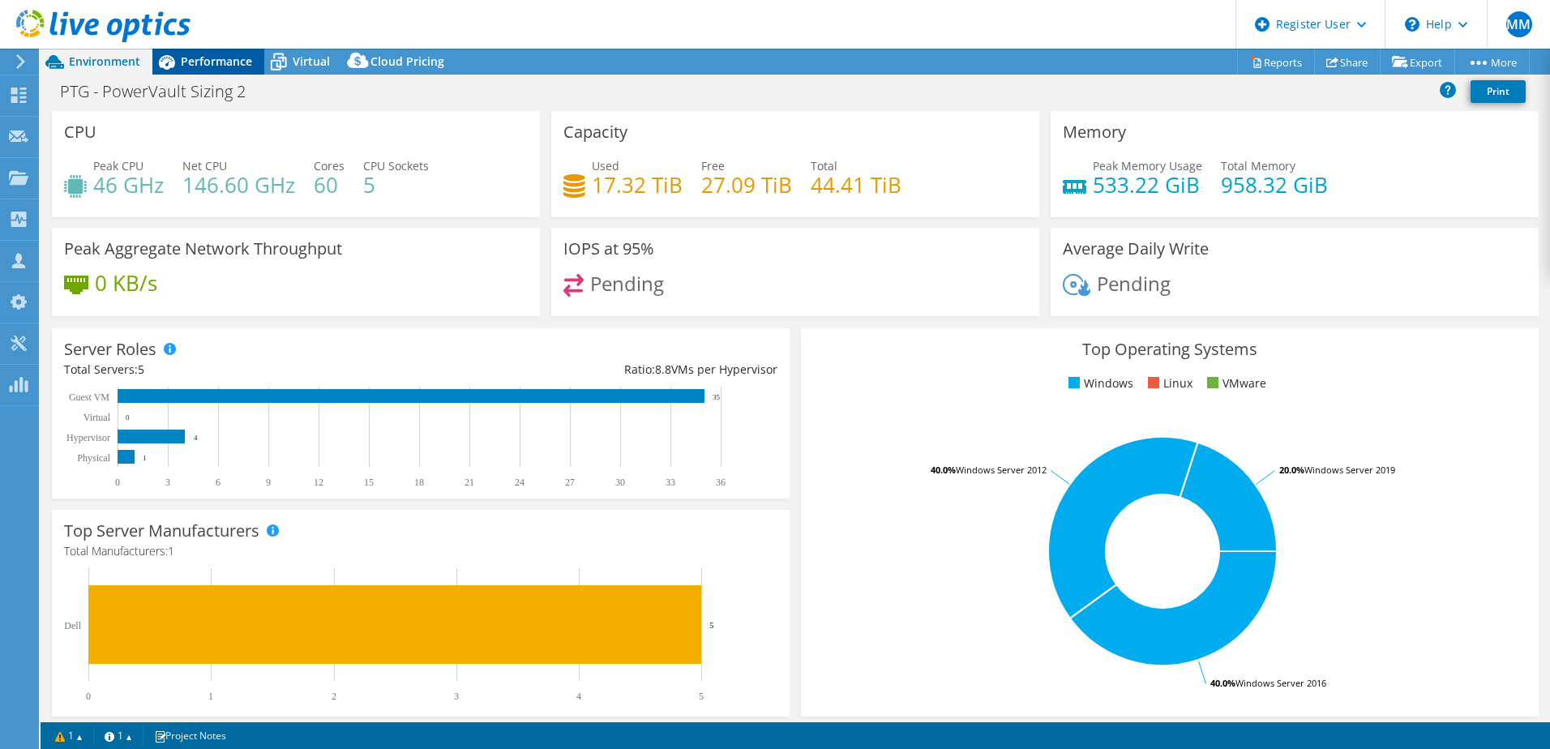
click at [209, 53] on div "Performance" at bounding box center [208, 62] width 112 height 26
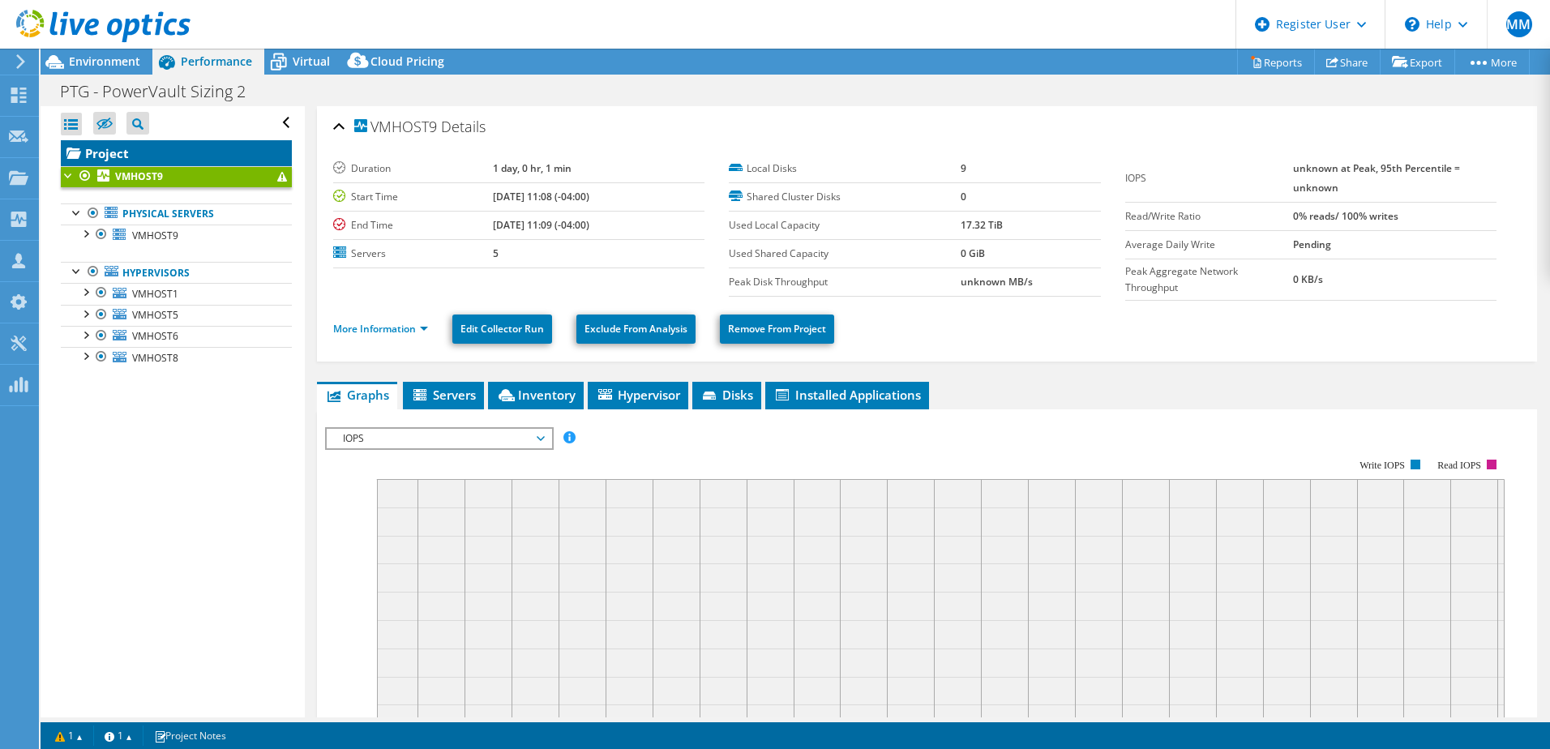
click at [173, 147] on link "Project" at bounding box center [176, 153] width 231 height 26
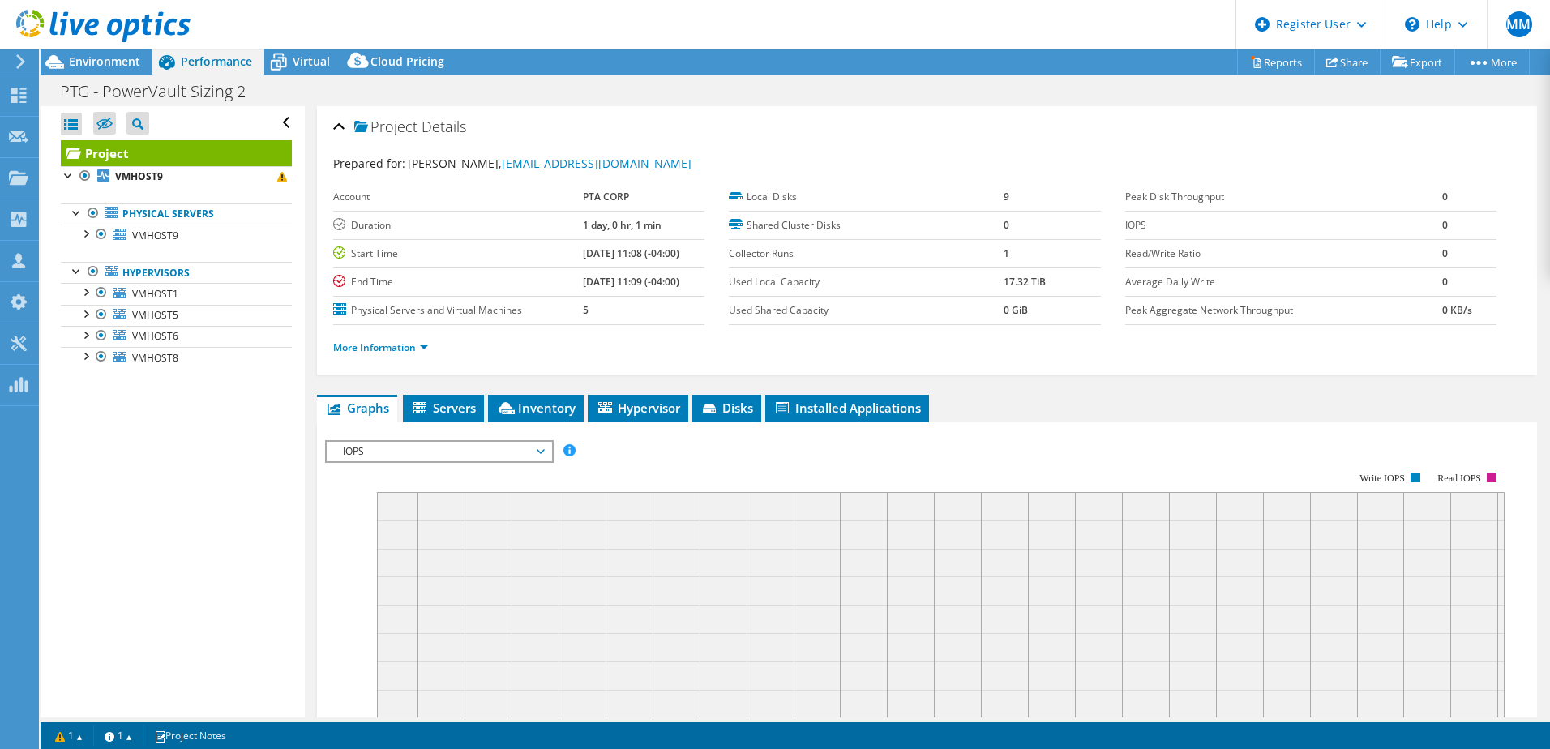
click at [508, 443] on span "IOPS" at bounding box center [439, 451] width 208 height 19
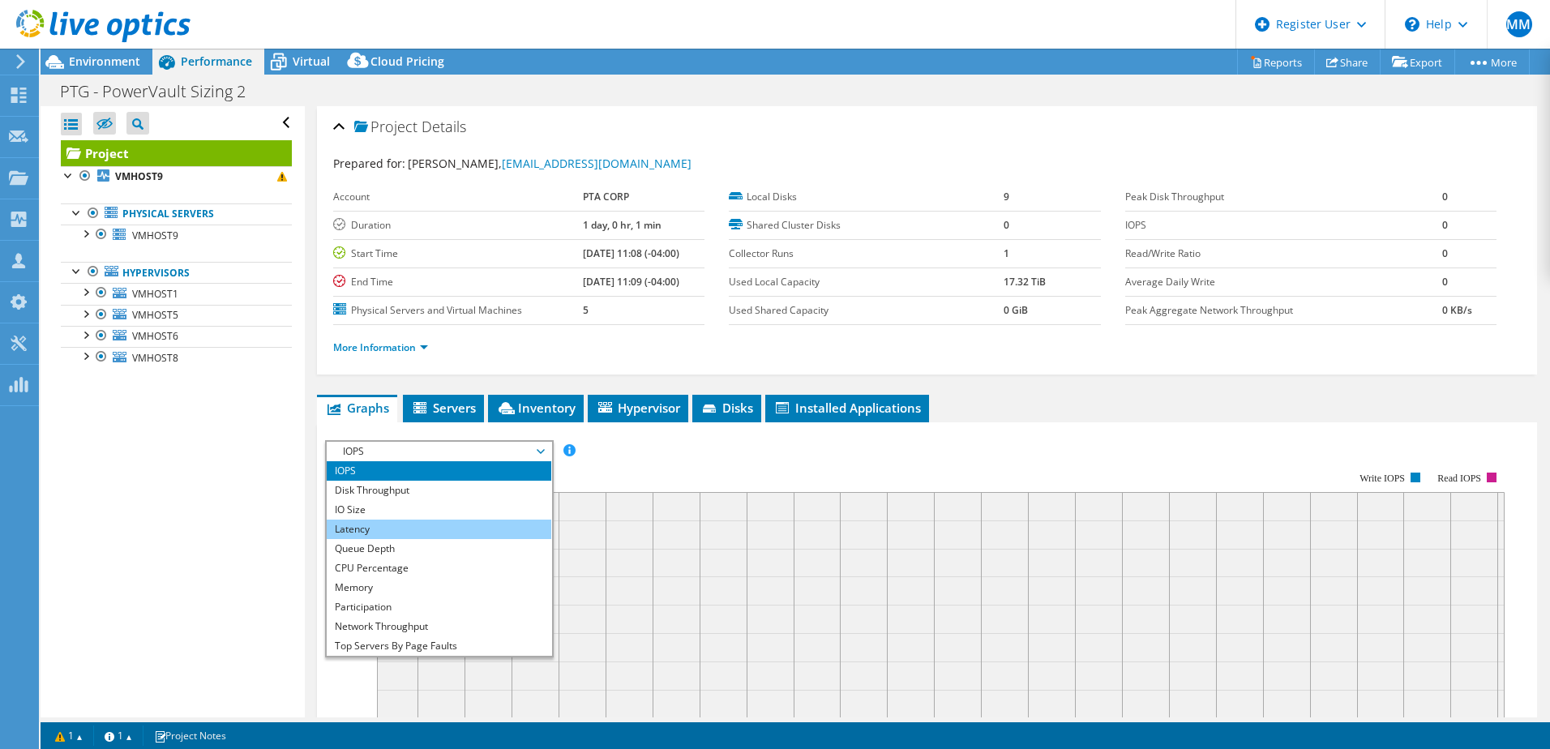
click at [477, 529] on li "Latency" at bounding box center [439, 529] width 225 height 19
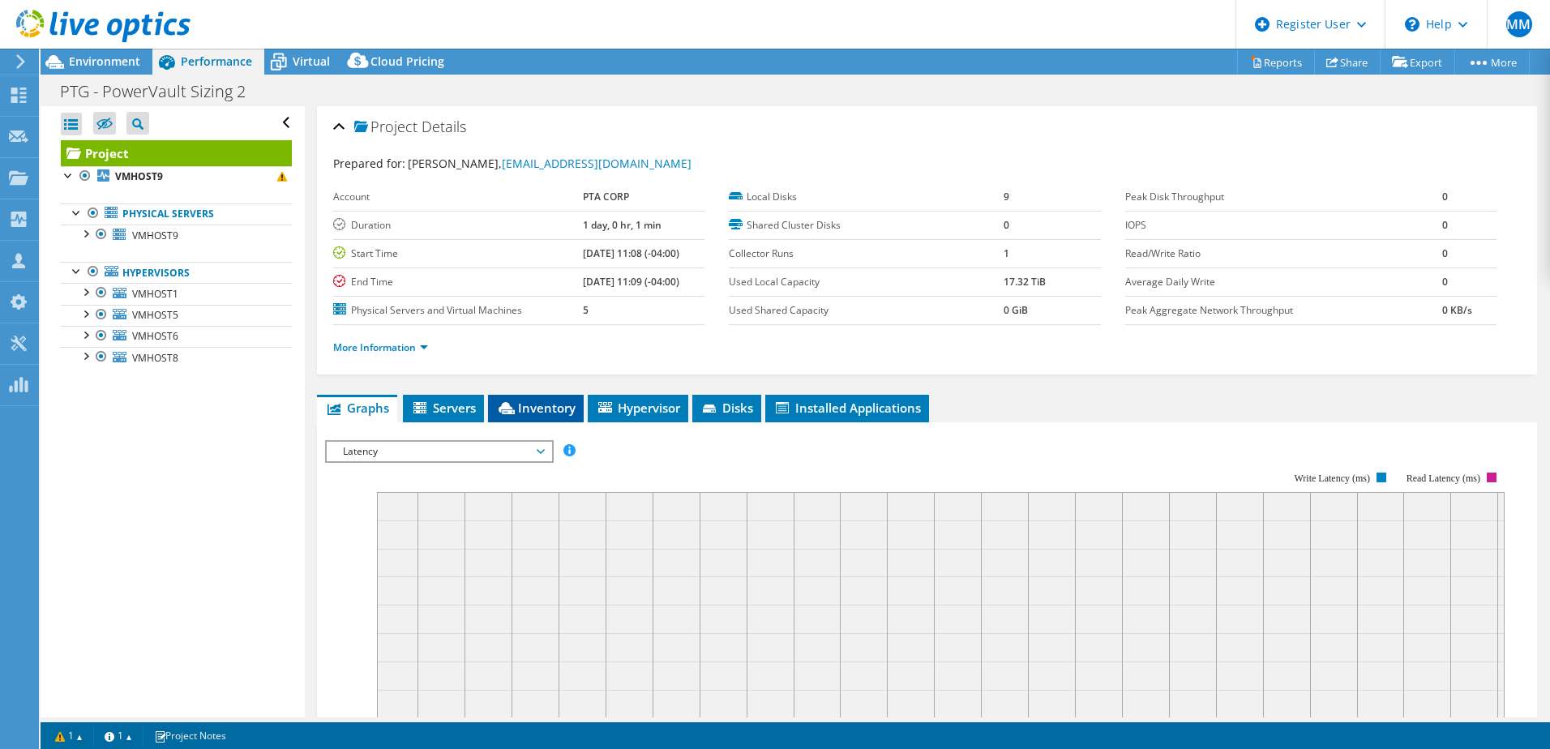
click at [541, 406] on span "Inventory" at bounding box center [535, 408] width 79 height 16
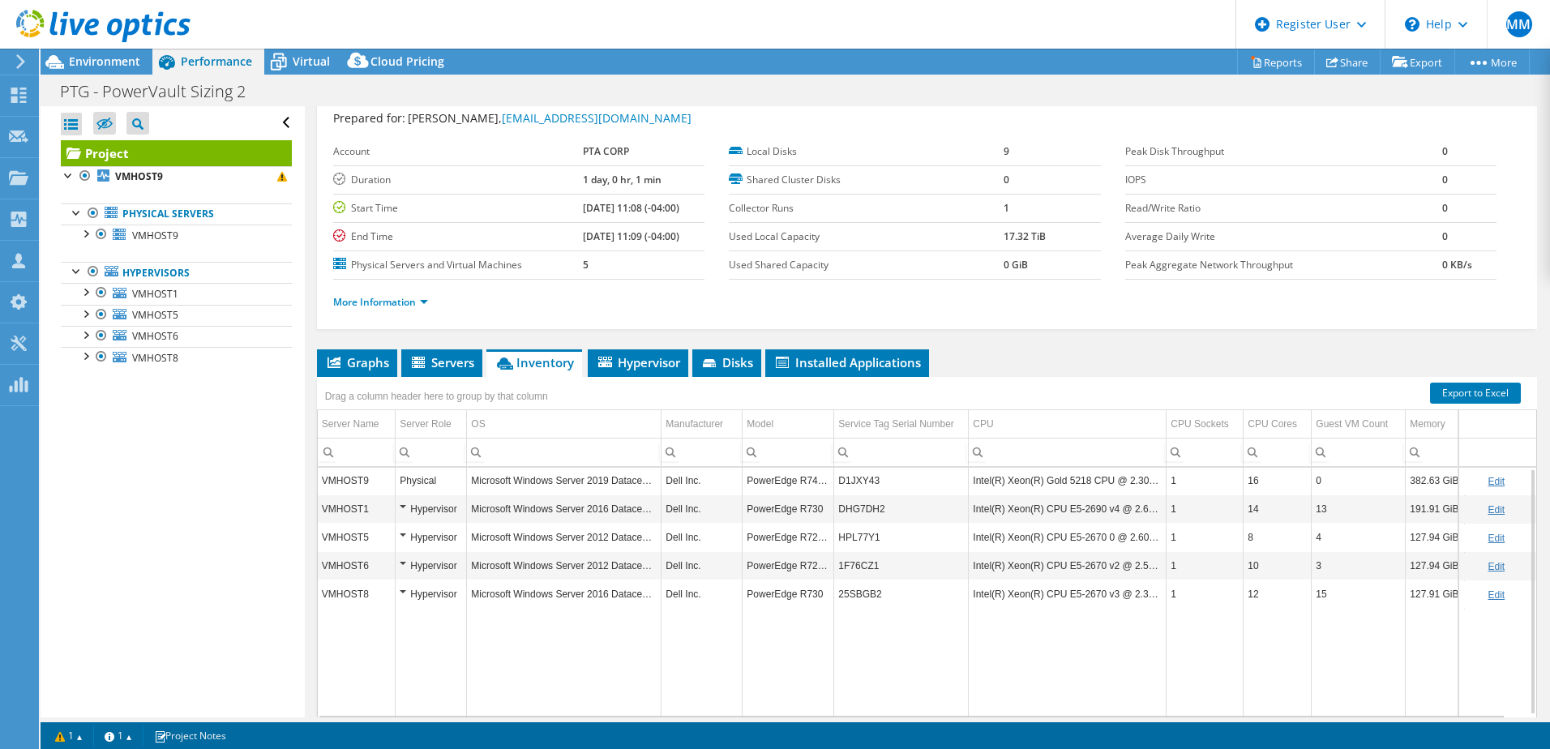
scroll to position [1, 0]
click at [72, 216] on div at bounding box center [77, 211] width 16 height 16
click at [74, 270] on div at bounding box center [77, 270] width 16 height 16
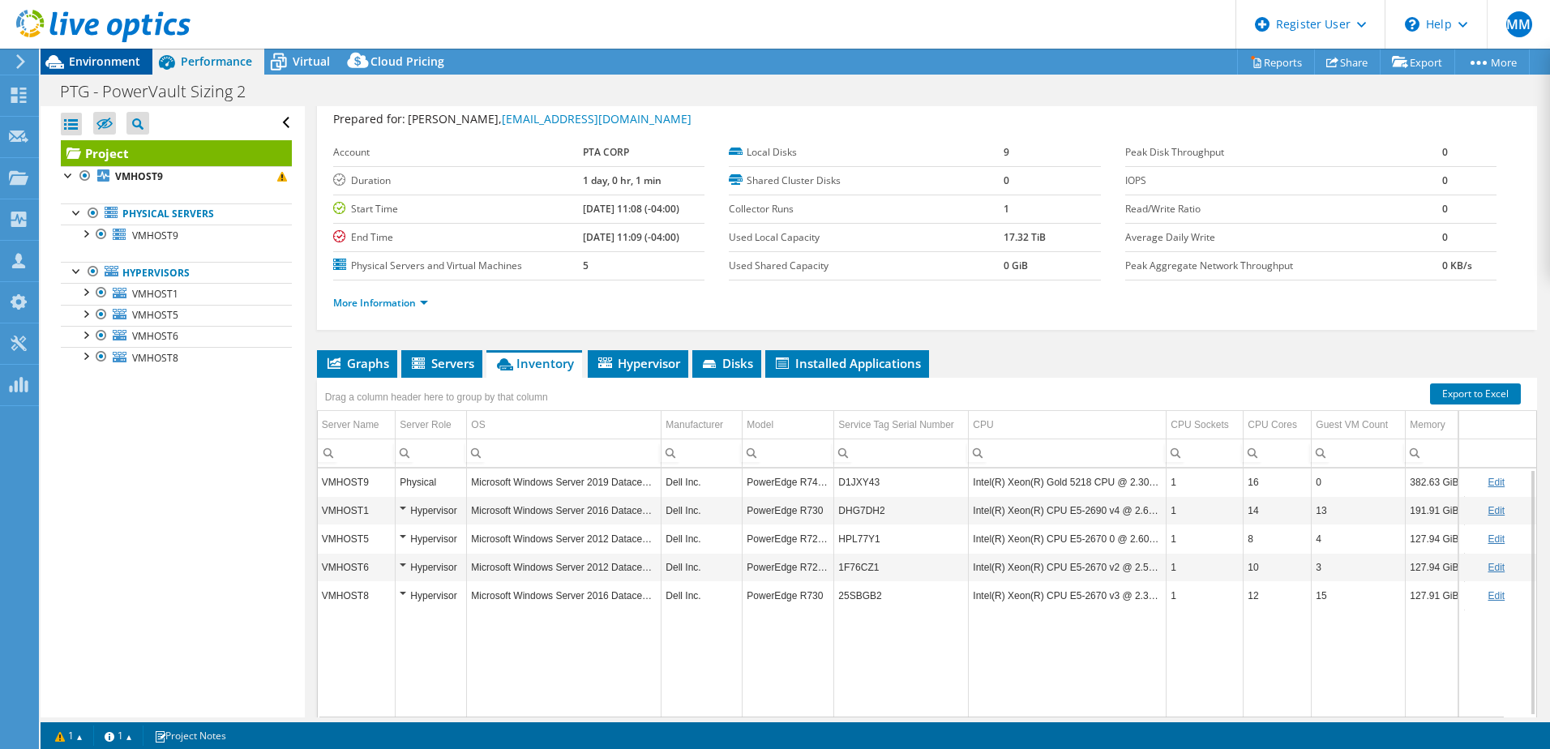
click at [86, 60] on span "Environment" at bounding box center [104, 60] width 71 height 15
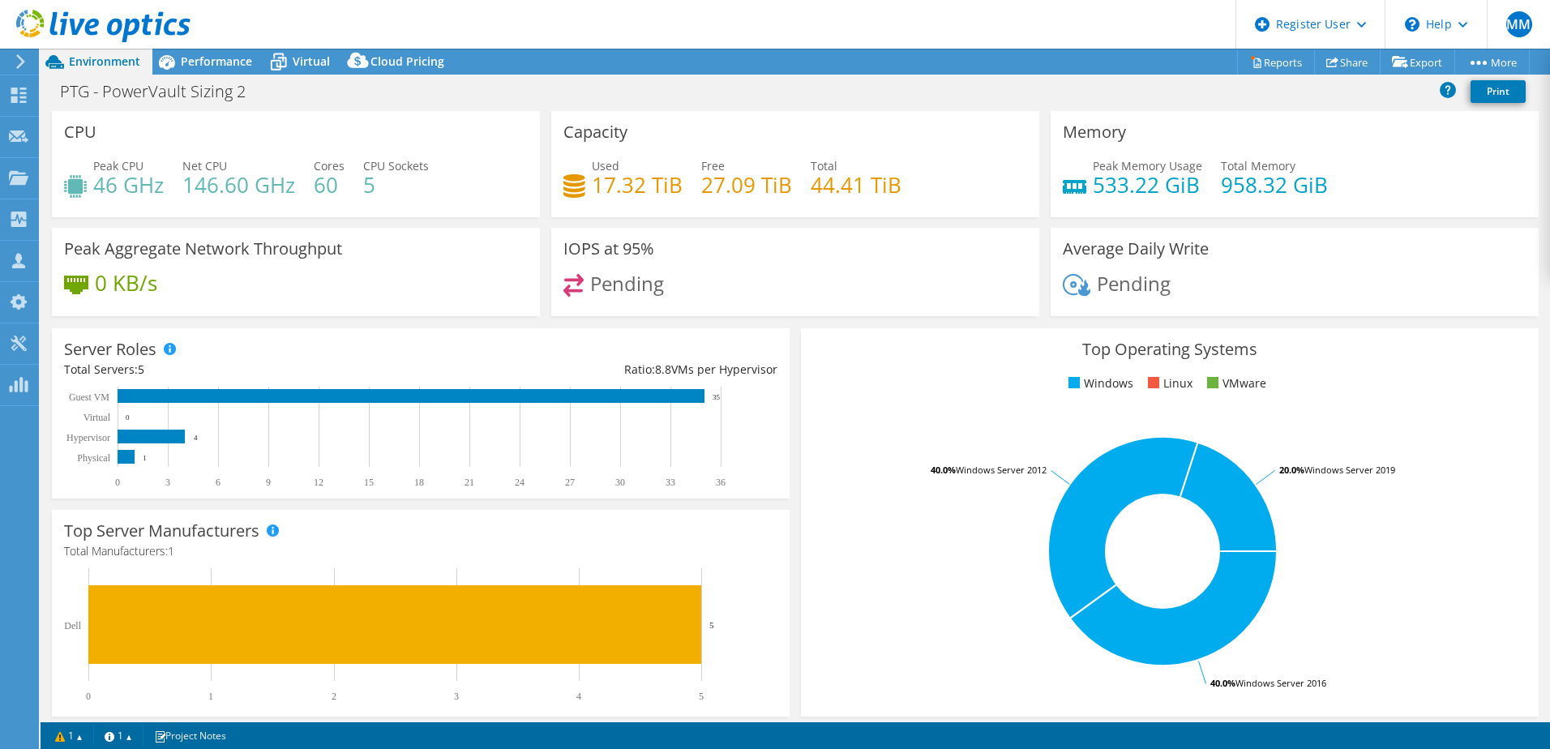
scroll to position [0, 0]
click at [228, 61] on span "Performance" at bounding box center [216, 60] width 71 height 15
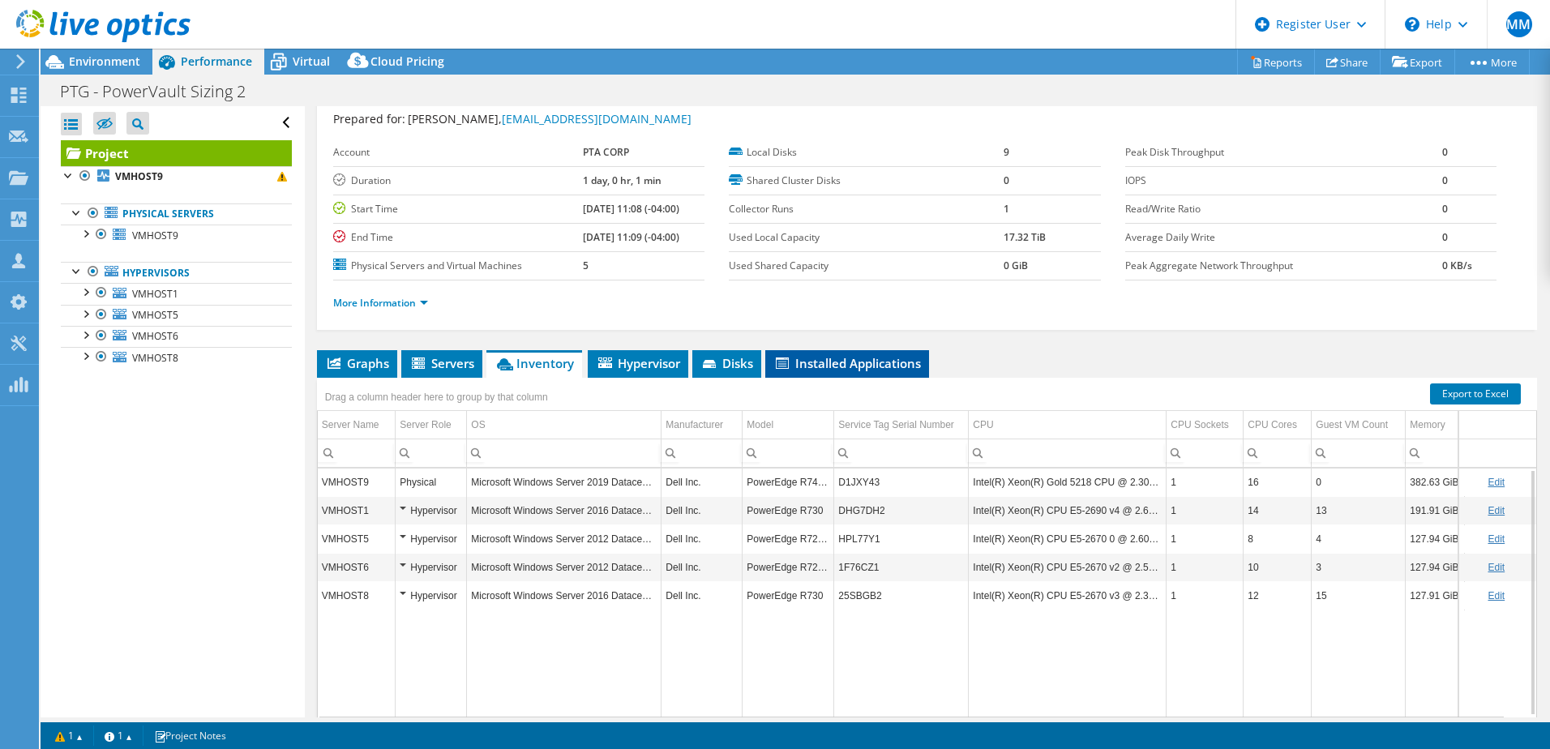
click at [848, 367] on span "Installed Applications" at bounding box center [847, 363] width 148 height 16
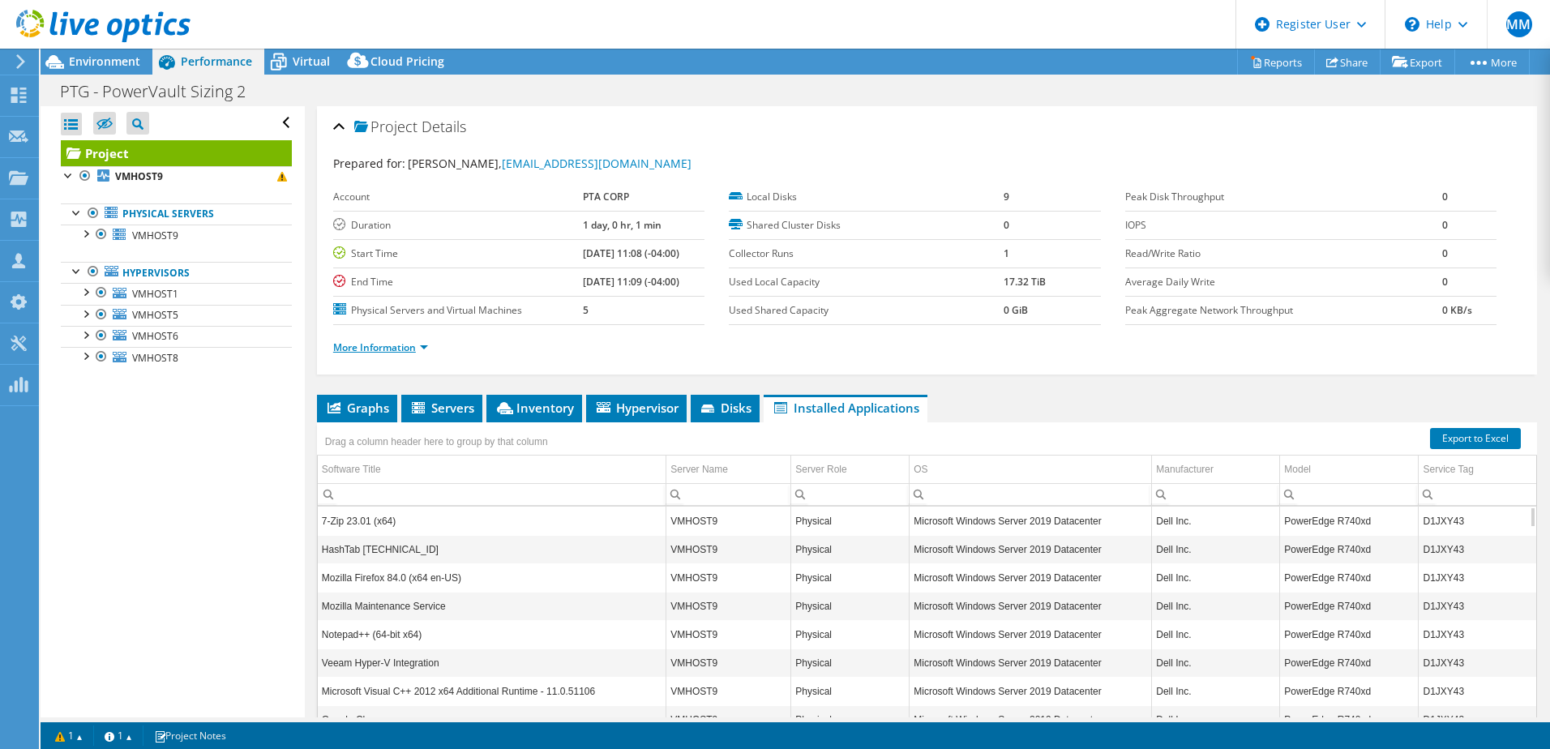
click at [415, 350] on link "More Information" at bounding box center [380, 347] width 95 height 14
